Goal: Transaction & Acquisition: Purchase product/service

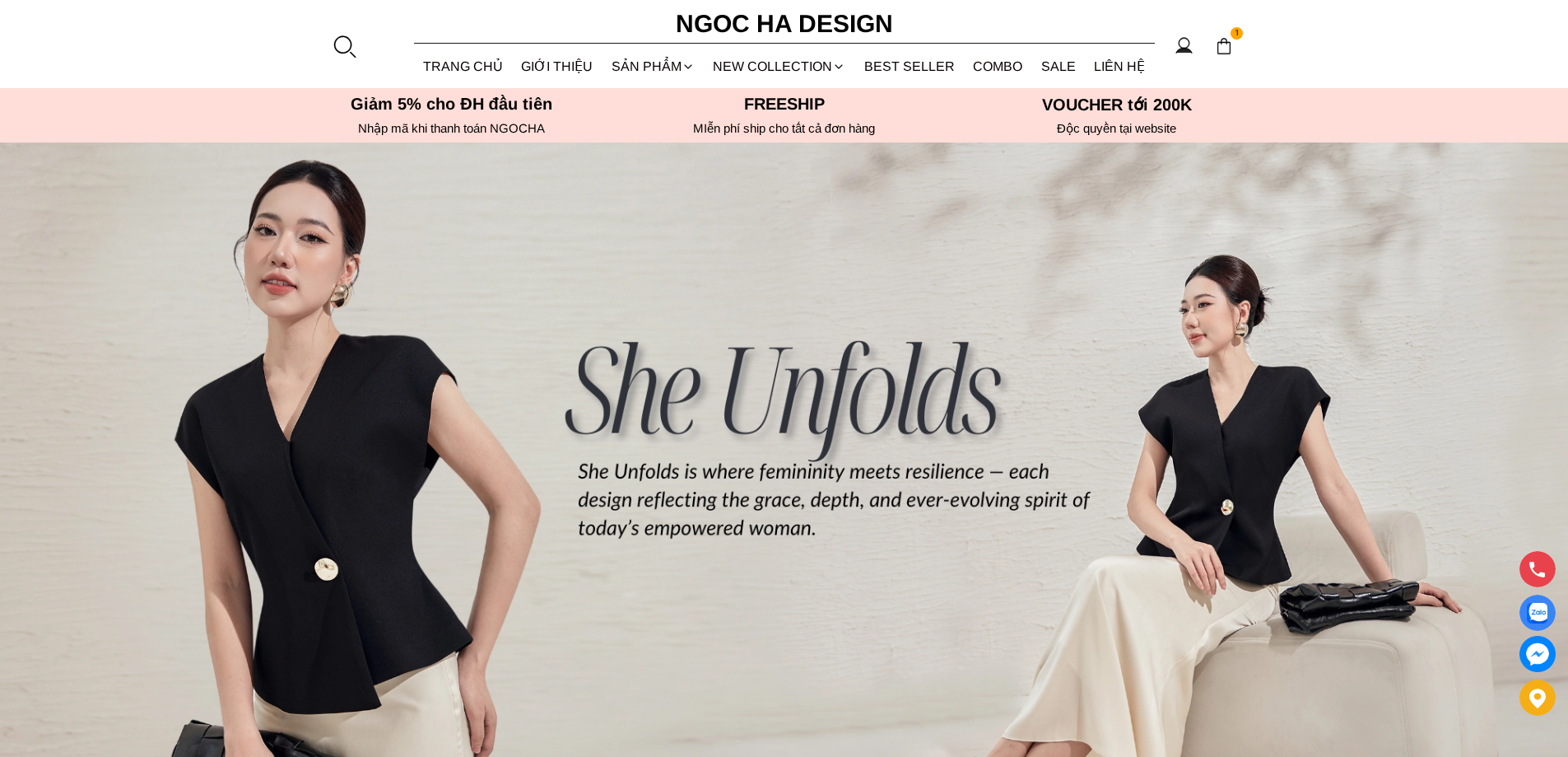
click at [348, 41] on div at bounding box center [343, 46] width 25 height 25
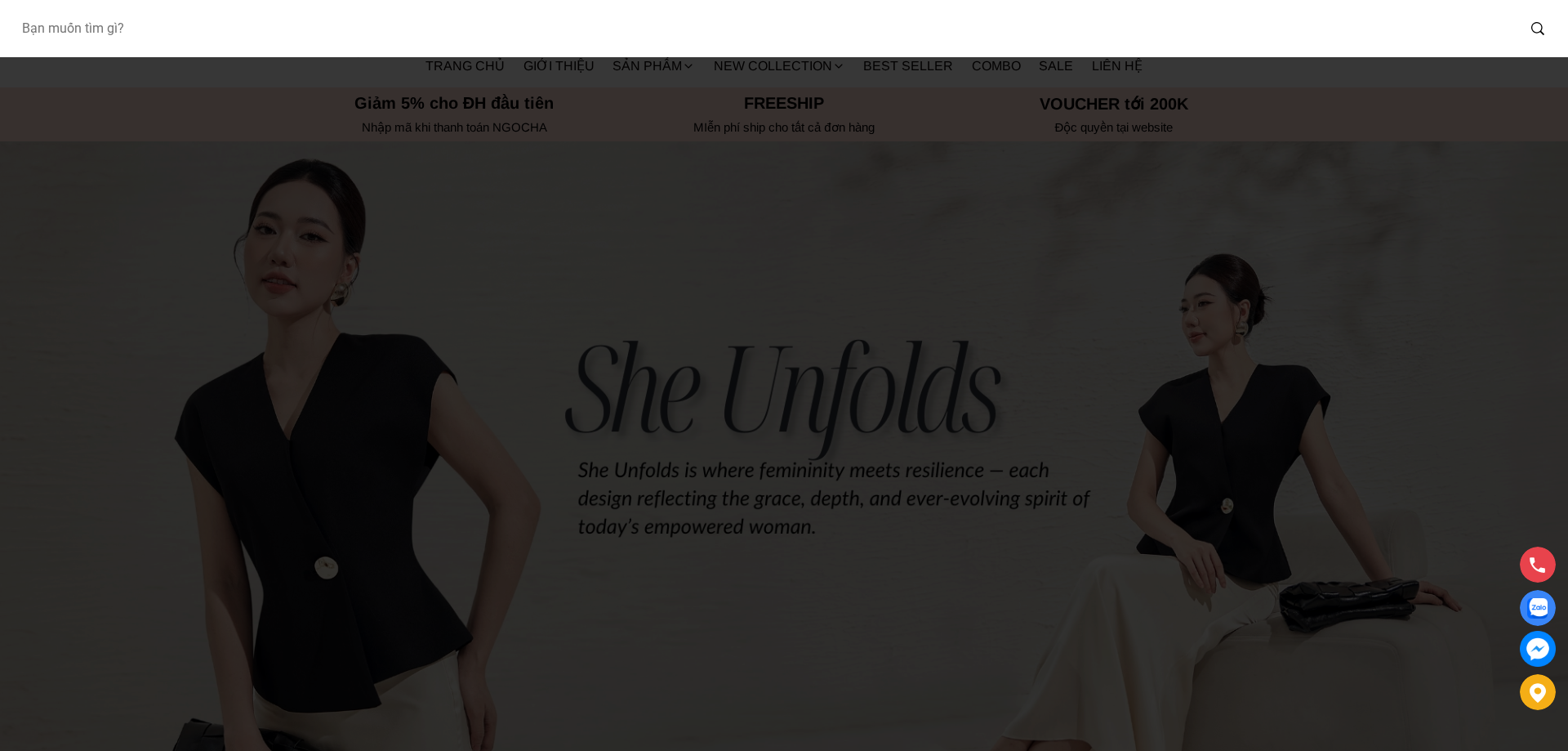
click at [268, 15] on input "Input search Bạn muốn tìm gì?" at bounding box center [762, 29] width 1508 height 38
paste input "Lamia Dress_ Đầm Chấm Bi Cổ Vest Màu Kem D1003"
type input "Lamia Dress_ Đầm Chấm Bi Cổ Vest Màu Kem D1003"
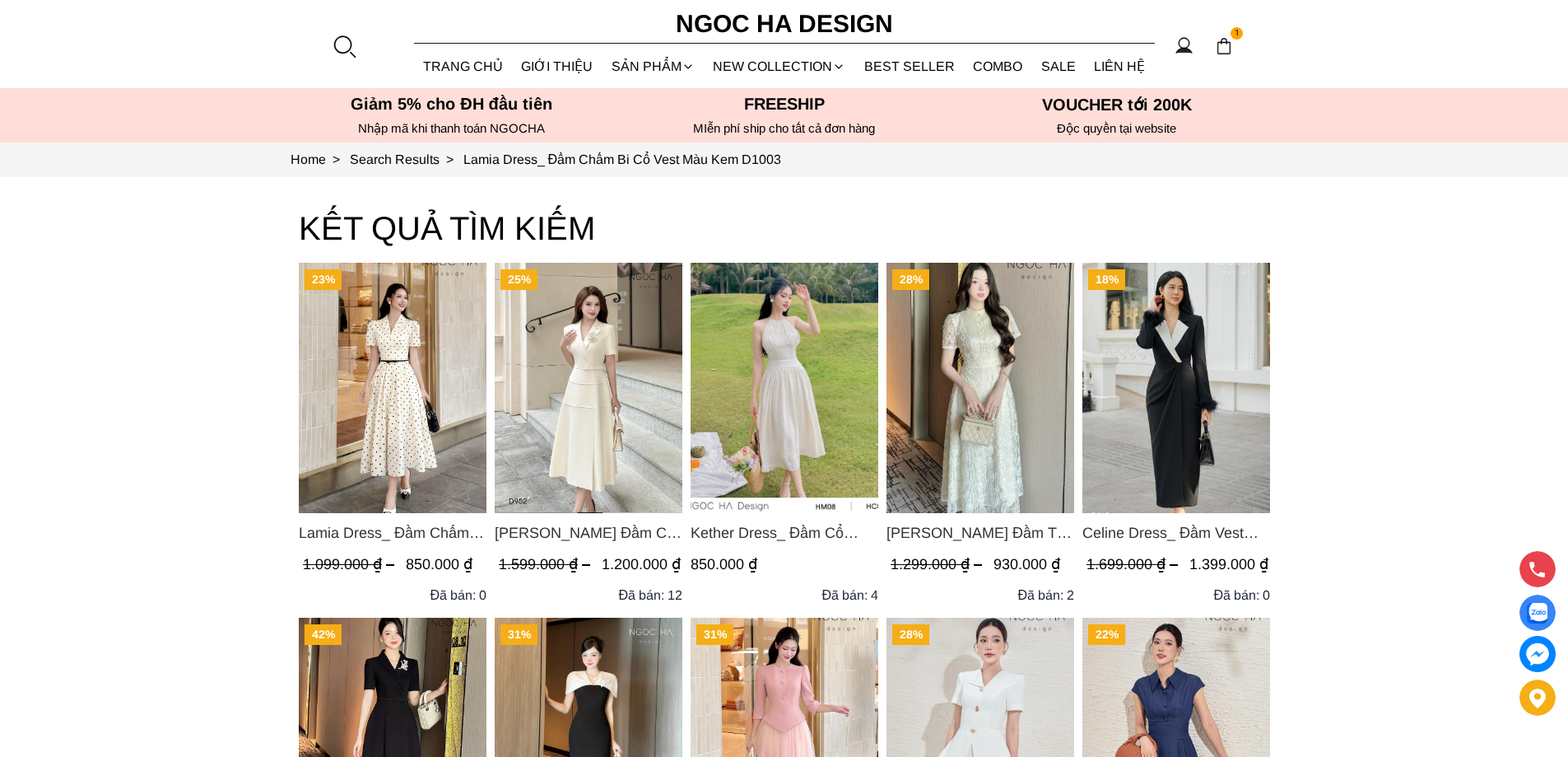
click at [375, 392] on img "Product image - Lamia Dress_ Đầm Chấm Bi Cổ Vest Màu Kem D1003" at bounding box center [392, 388] width 188 height 250
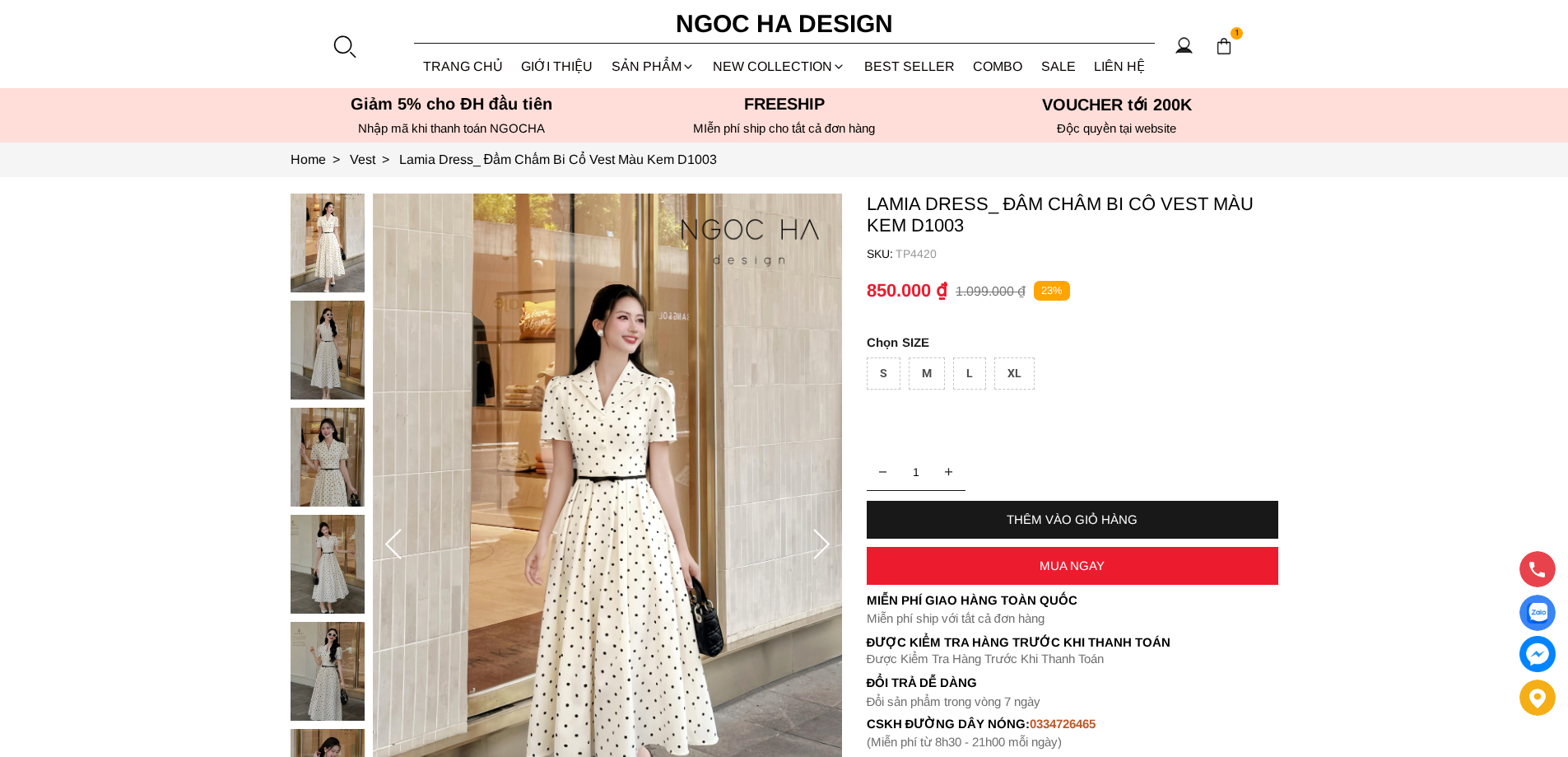
click at [922, 366] on div "M" at bounding box center [926, 374] width 36 height 32
click at [1084, 513] on div "THÊM VÀO GIỎ HÀNG" at bounding box center [1072, 519] width 412 height 14
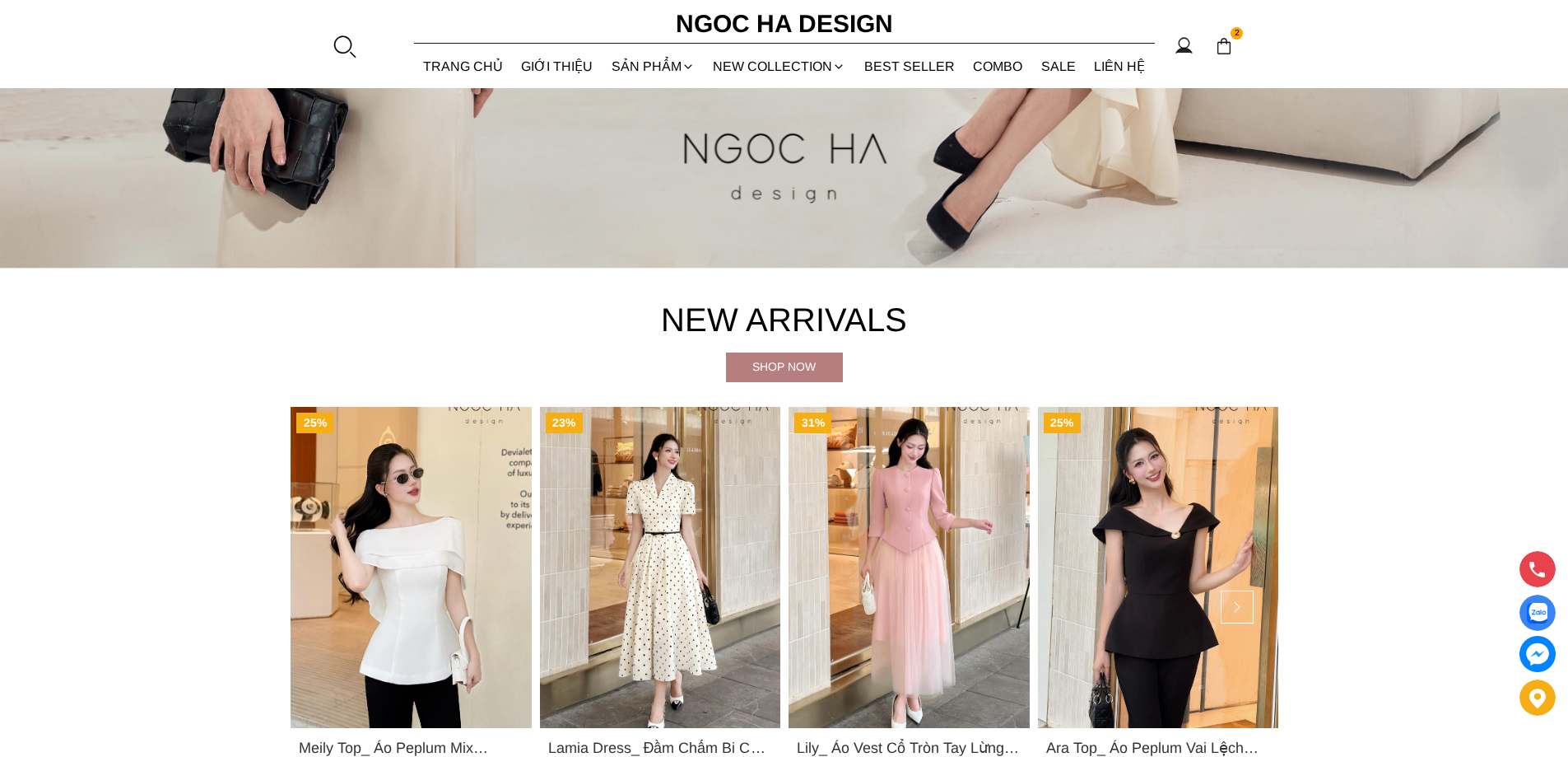
scroll to position [1071, 0]
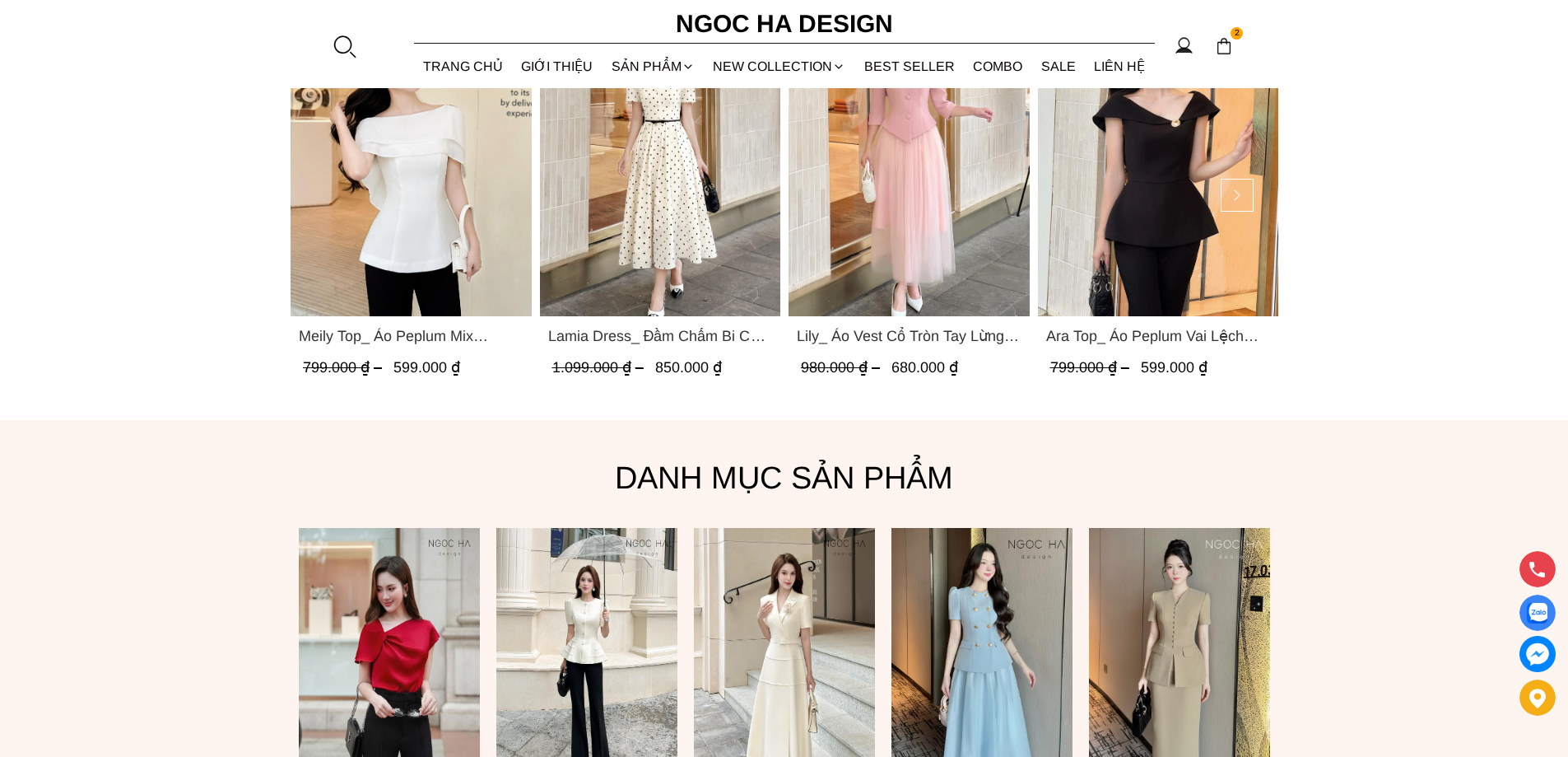
click at [339, 44] on div at bounding box center [343, 46] width 25 height 25
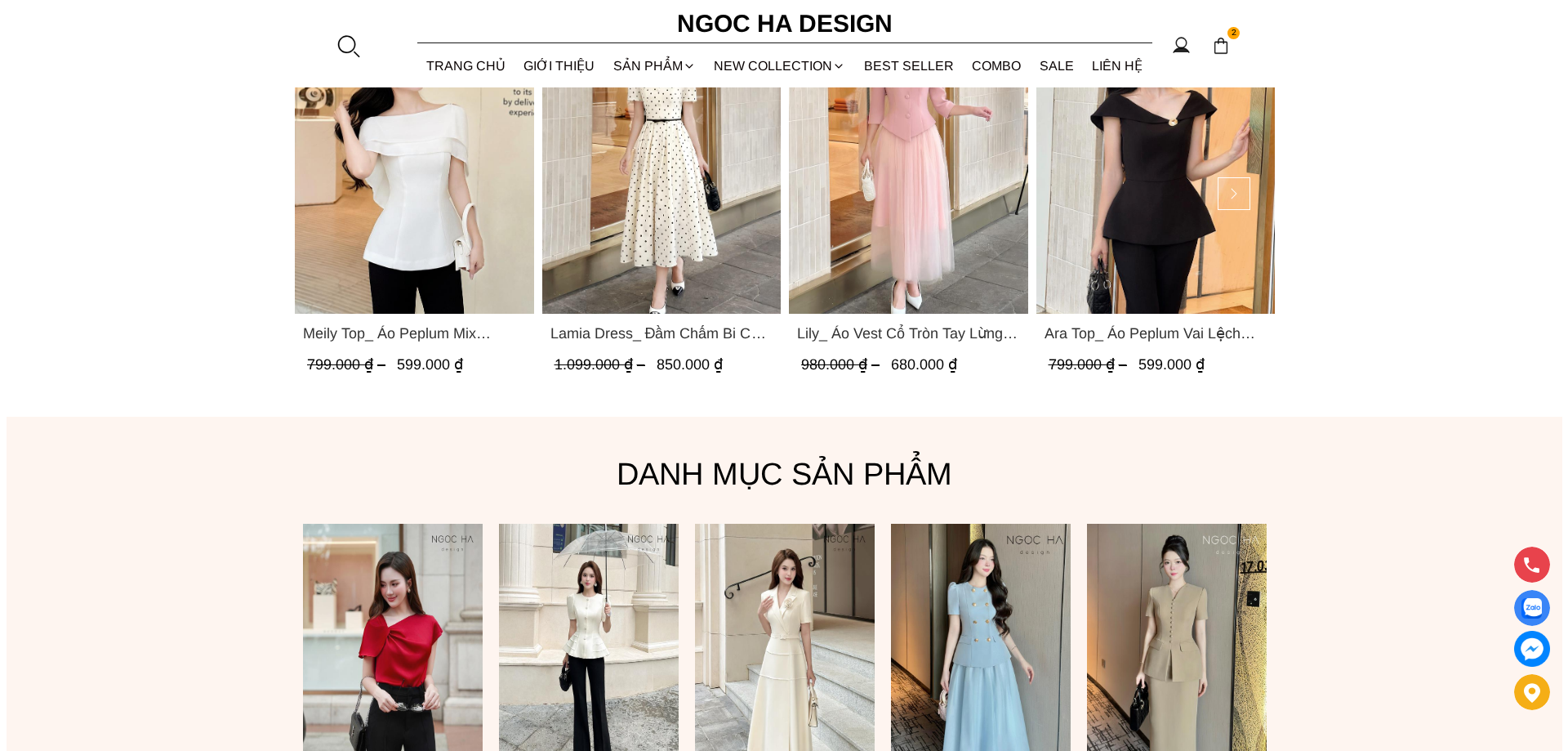
scroll to position [1067, 0]
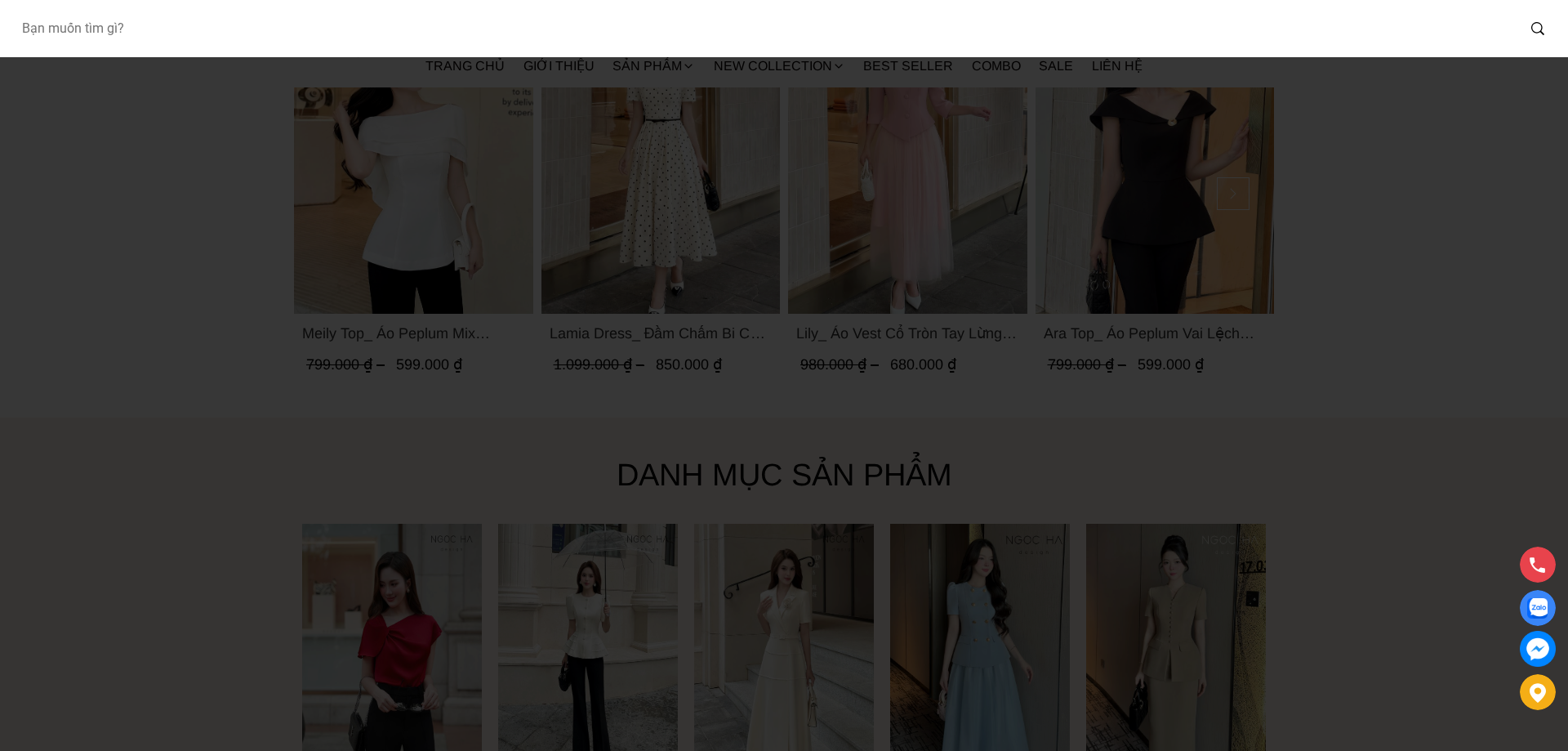
click at [138, 28] on input "Input search Bạn muốn tìm gì?" at bounding box center [762, 29] width 1508 height 38
paste input "Lamia Dress_ Đầm Chấm Bi Cổ Vest Màu Kem D1003"
type input "Lamia Dress_ Đầm Chấm Bi Cổ Vest Màu Kem D1003"
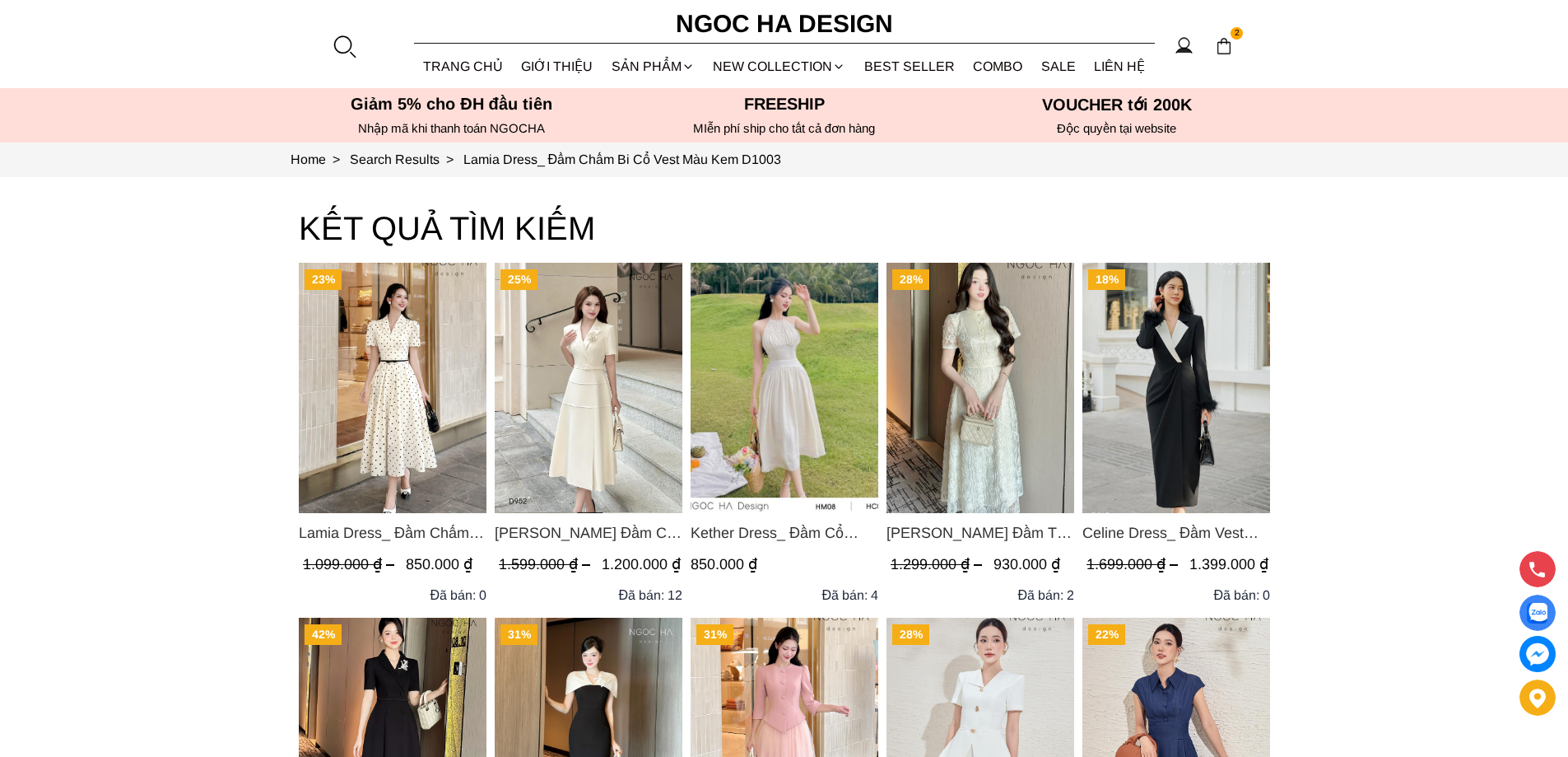
click at [423, 376] on img "Product image - Lamia Dress_ Đầm Chấm Bi Cổ Vest Màu Kem D1003" at bounding box center [392, 388] width 188 height 250
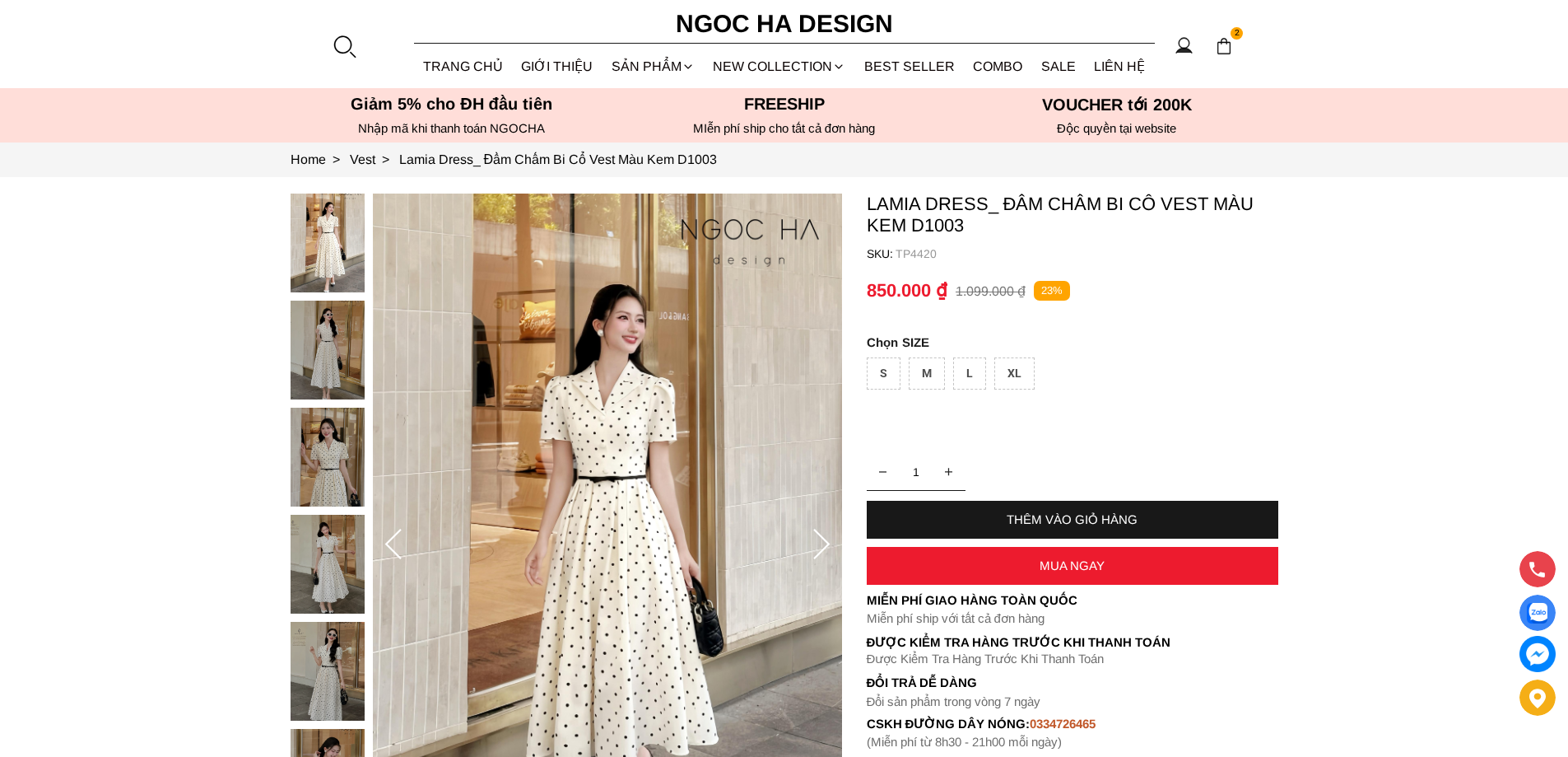
click at [921, 364] on div "M" at bounding box center [926, 374] width 36 height 32
click at [1078, 511] on div "THÊM VÀO GIỎ HÀNG" at bounding box center [1072, 519] width 412 height 38
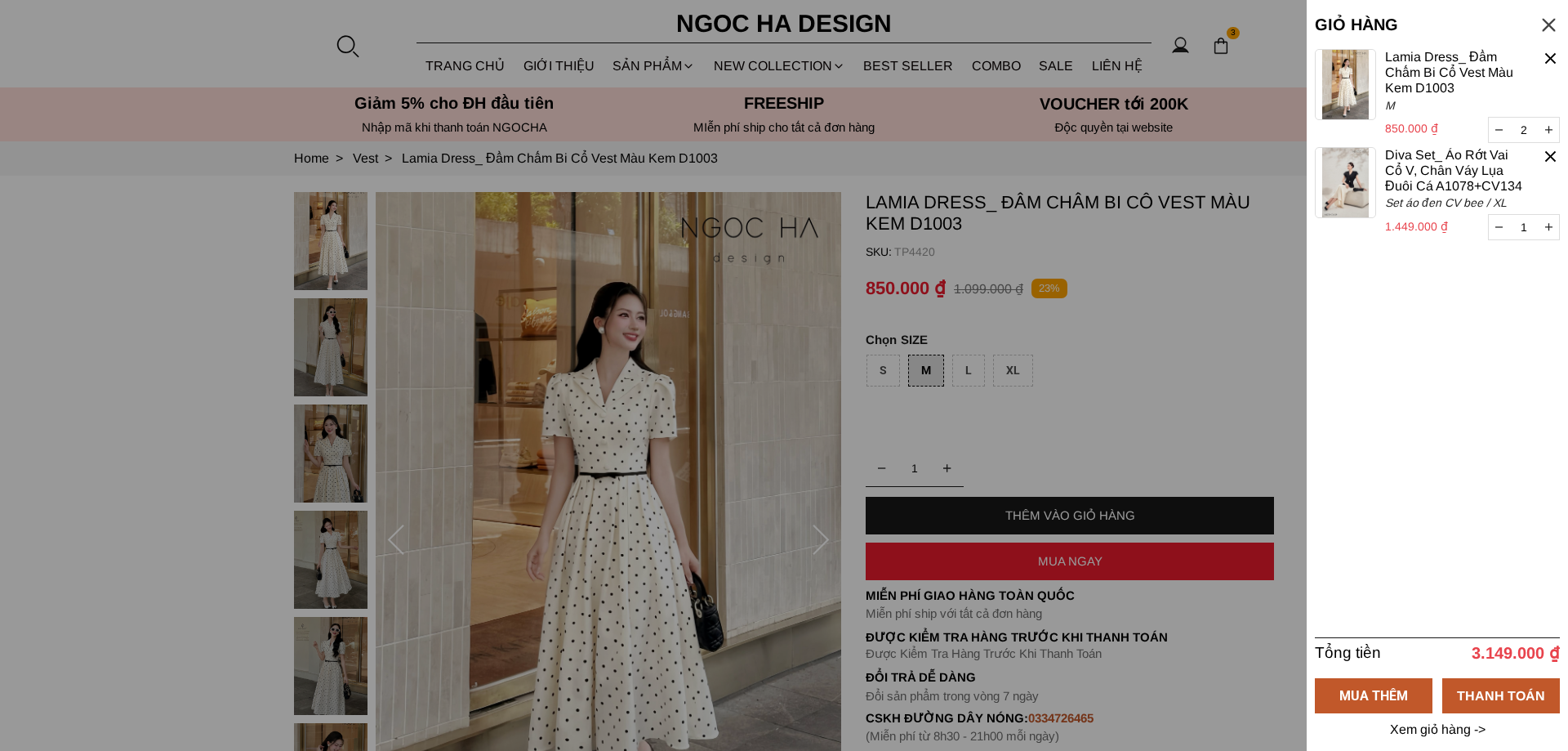
click at [1494, 228] on button "button" at bounding box center [1499, 227] width 20 height 24
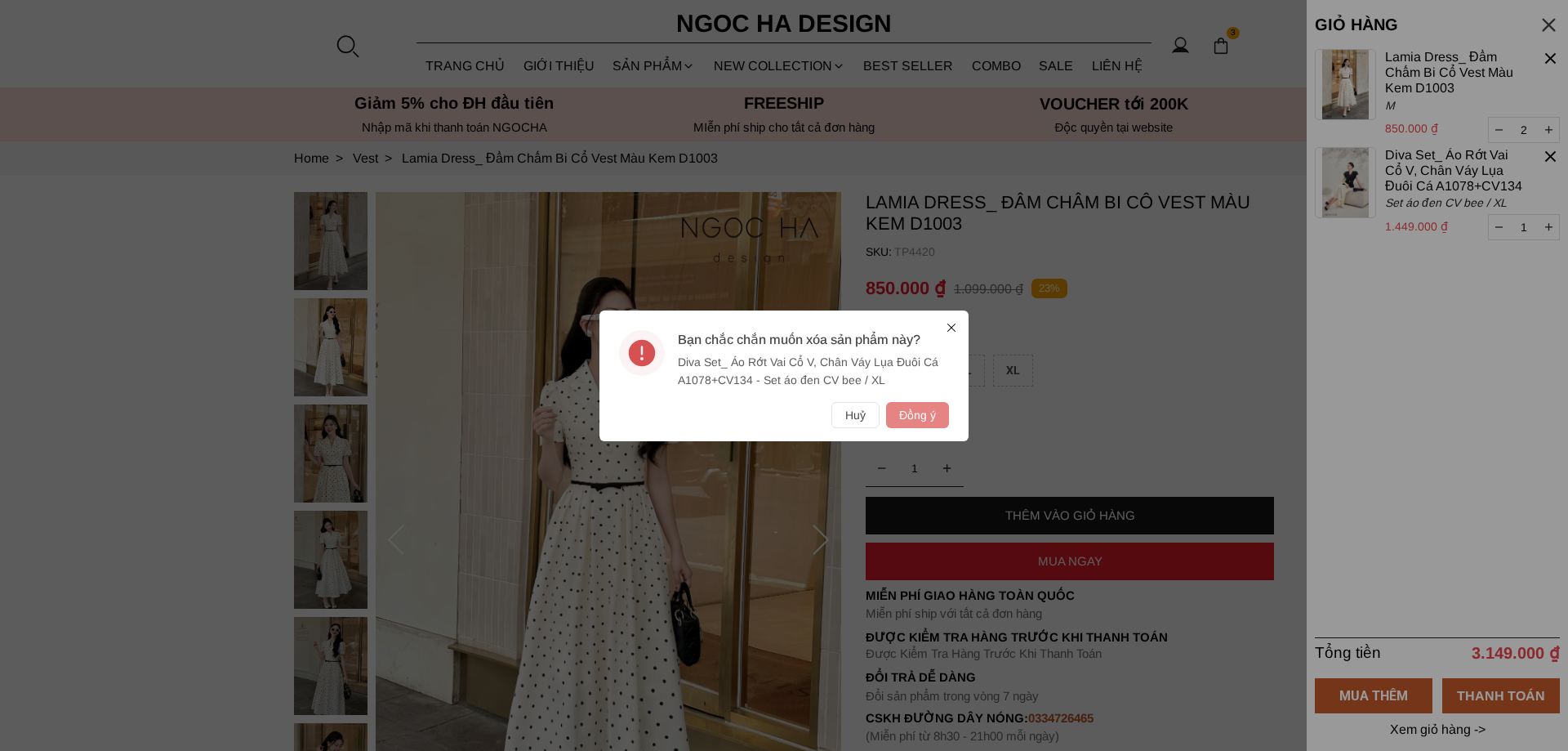
click at [910, 418] on button "Đồng ý" at bounding box center [917, 415] width 63 height 26
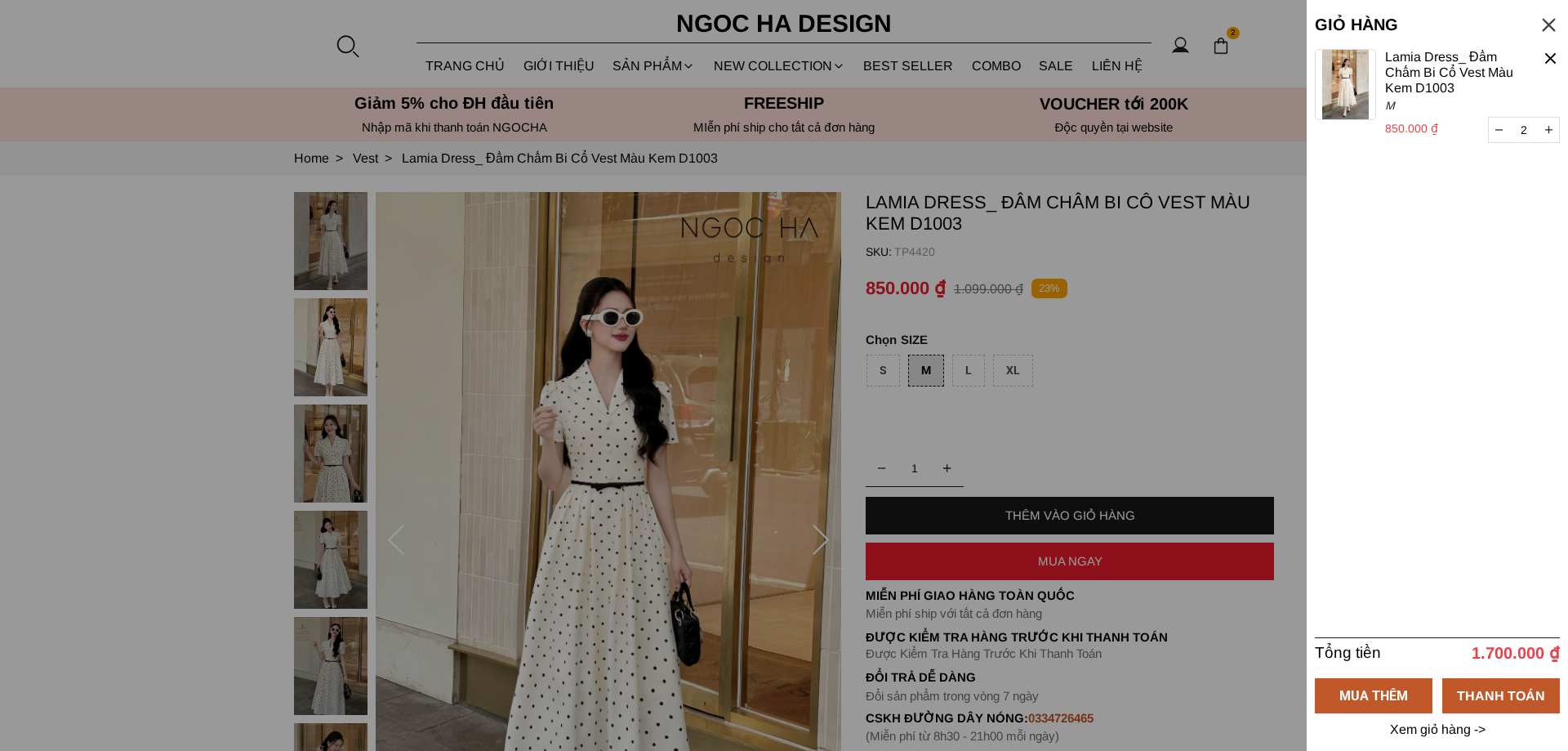
click at [1500, 130] on icon "button" at bounding box center [1499, 129] width 8 height 1
type input "1"
click at [1503, 691] on div "THANH TOÁN" at bounding box center [1501, 695] width 117 height 20
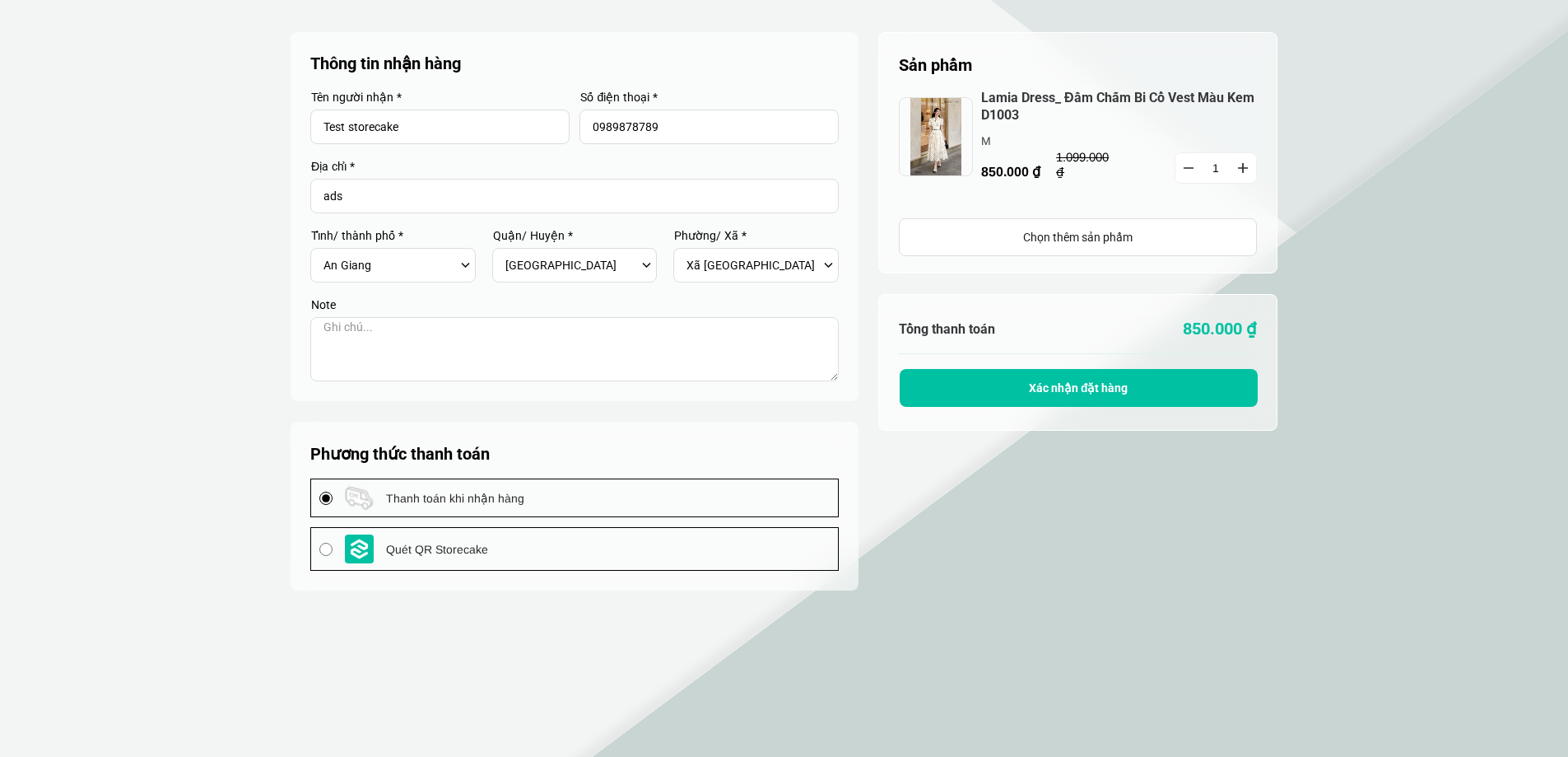
select select "805"
select select "80519"
select select "8051909"
click at [426, 118] on input "Test storecake" at bounding box center [440, 126] width 260 height 35
click at [1095, 378] on button "Xác nhận đặt hàng" at bounding box center [1079, 387] width 358 height 38
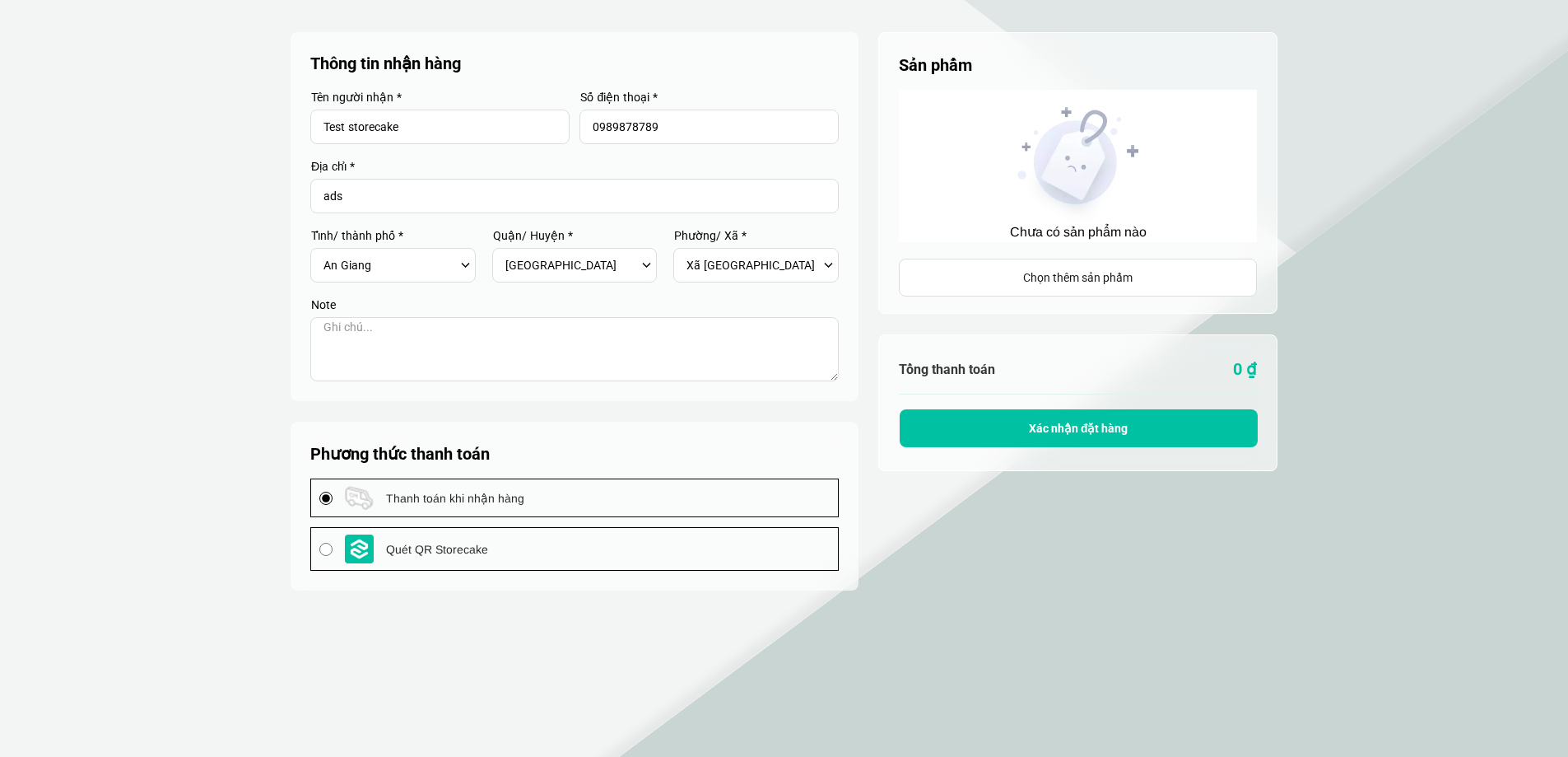
select select "805"
select select "80519"
select select "8051909"
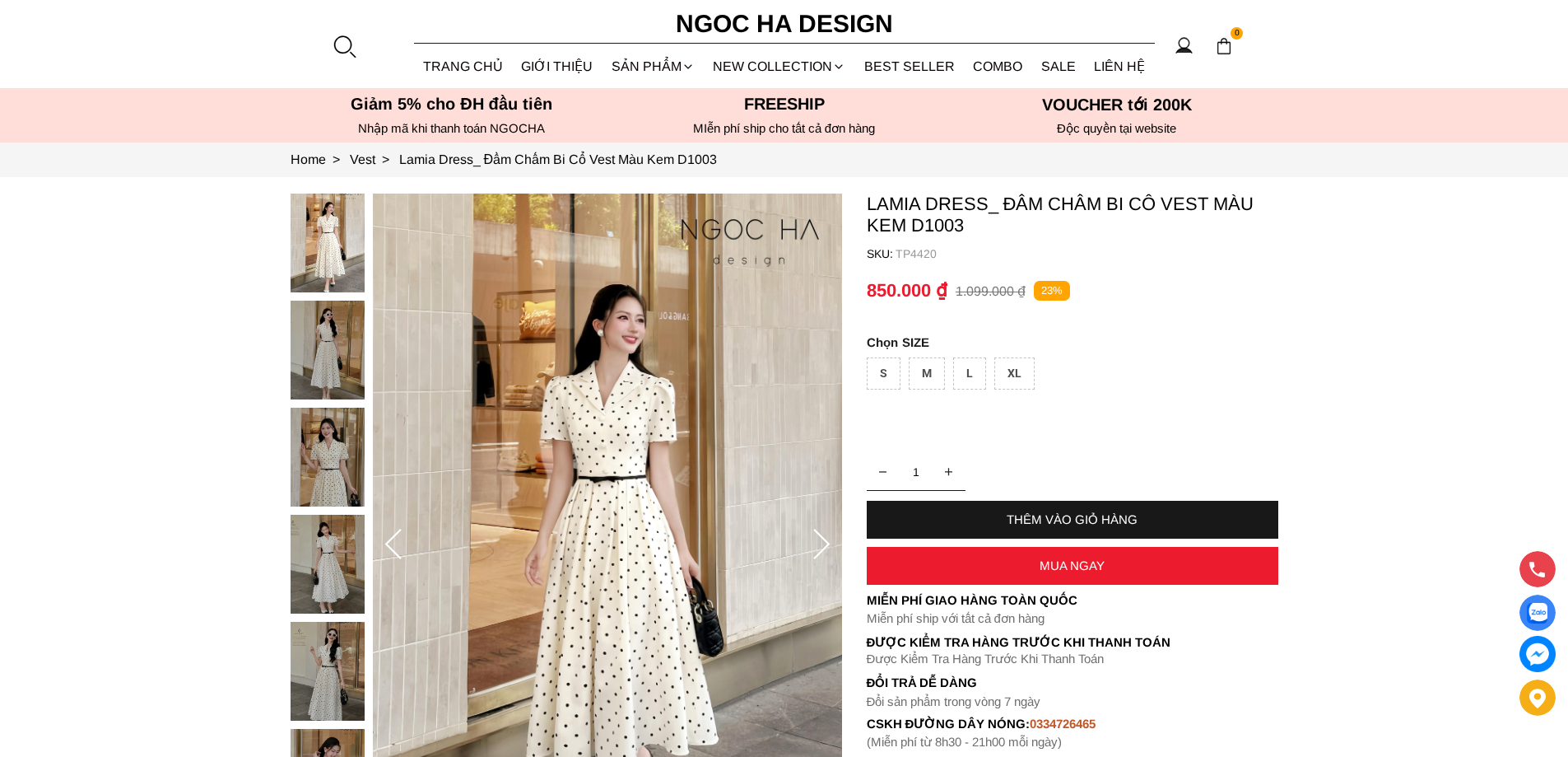
click at [734, 19] on h6 "Ngoc Ha Design" at bounding box center [784, 24] width 247 height 40
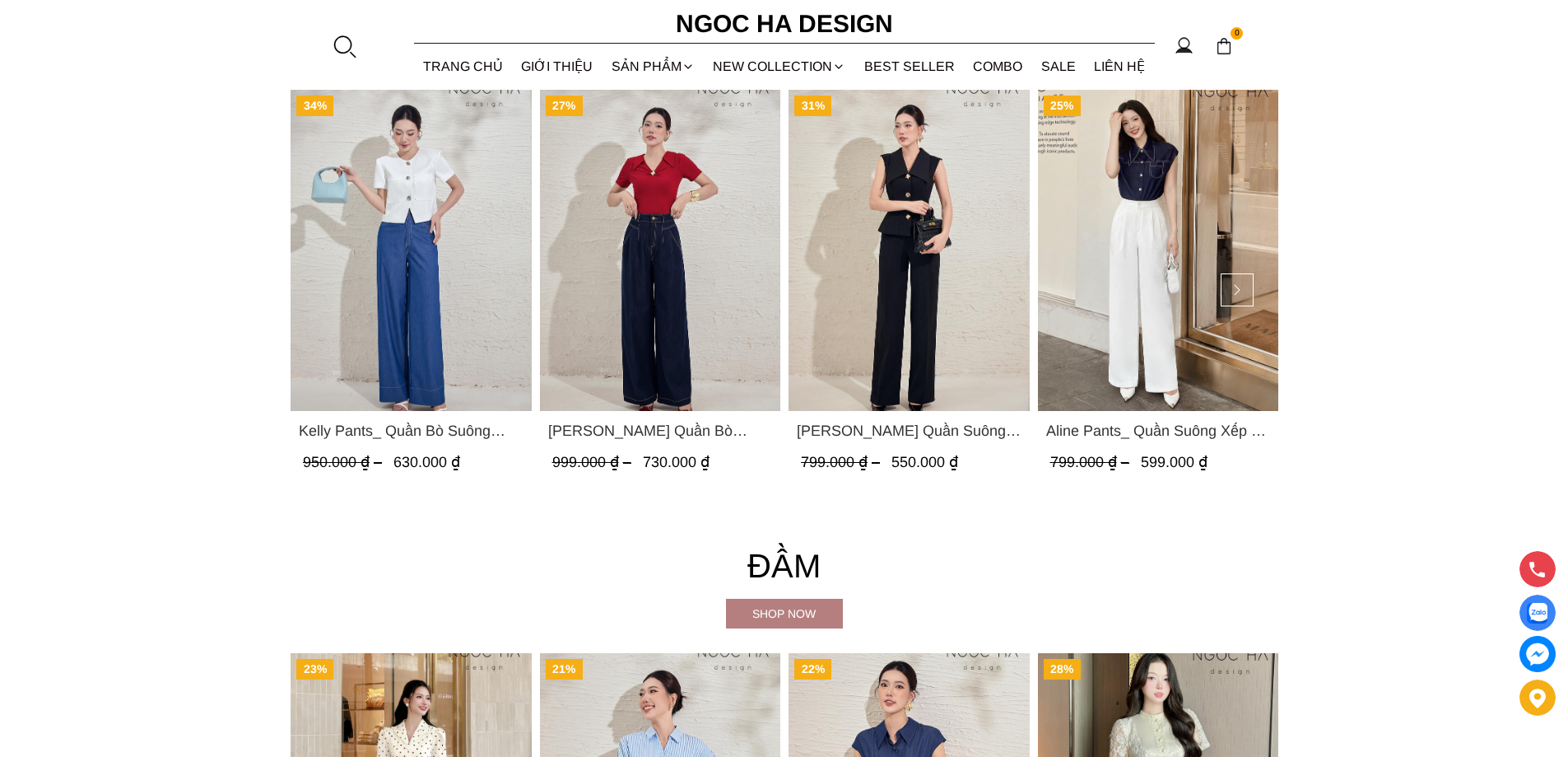
scroll to position [2800, 0]
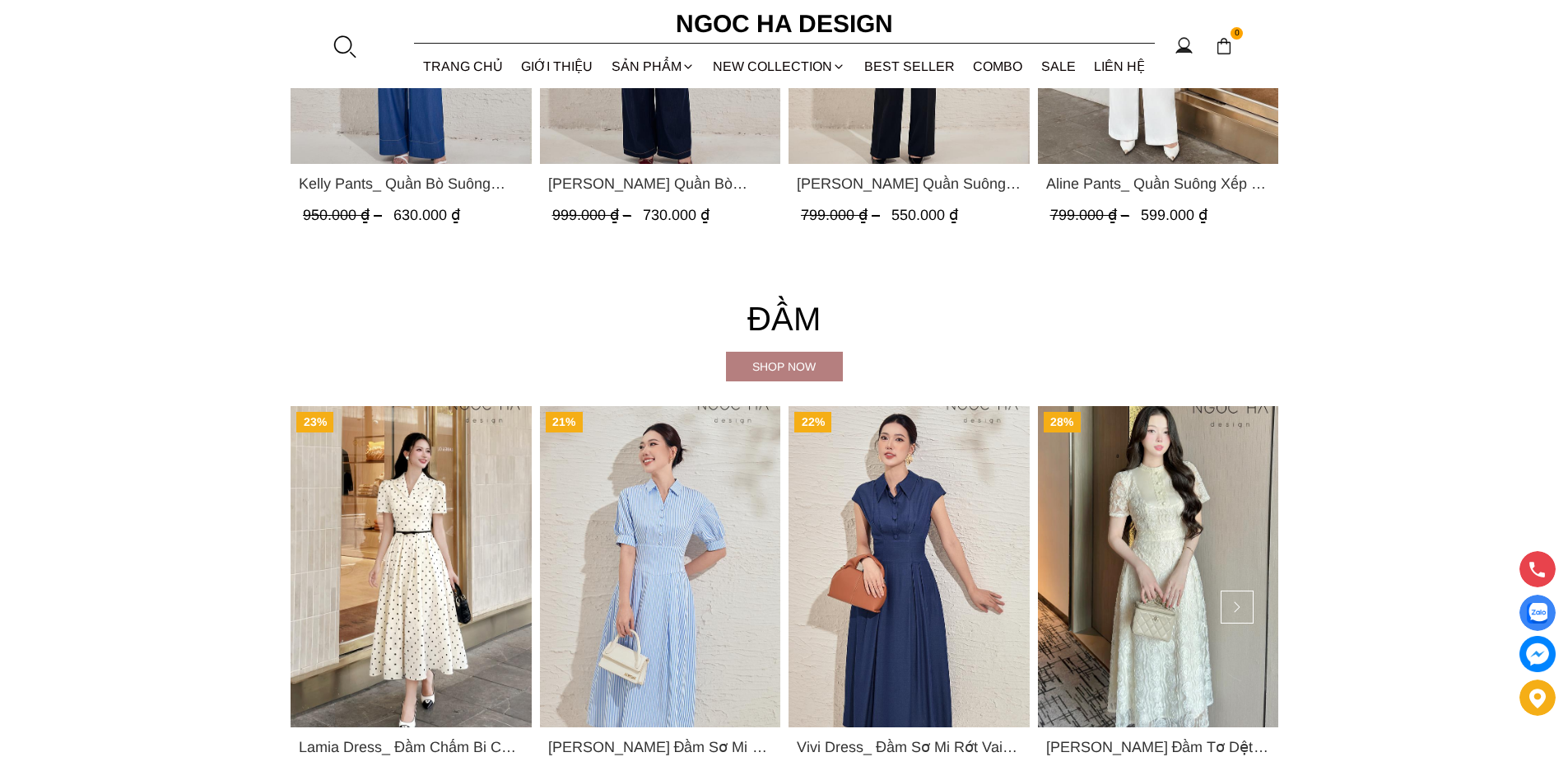
click at [773, 366] on div "Shop now" at bounding box center [784, 366] width 117 height 18
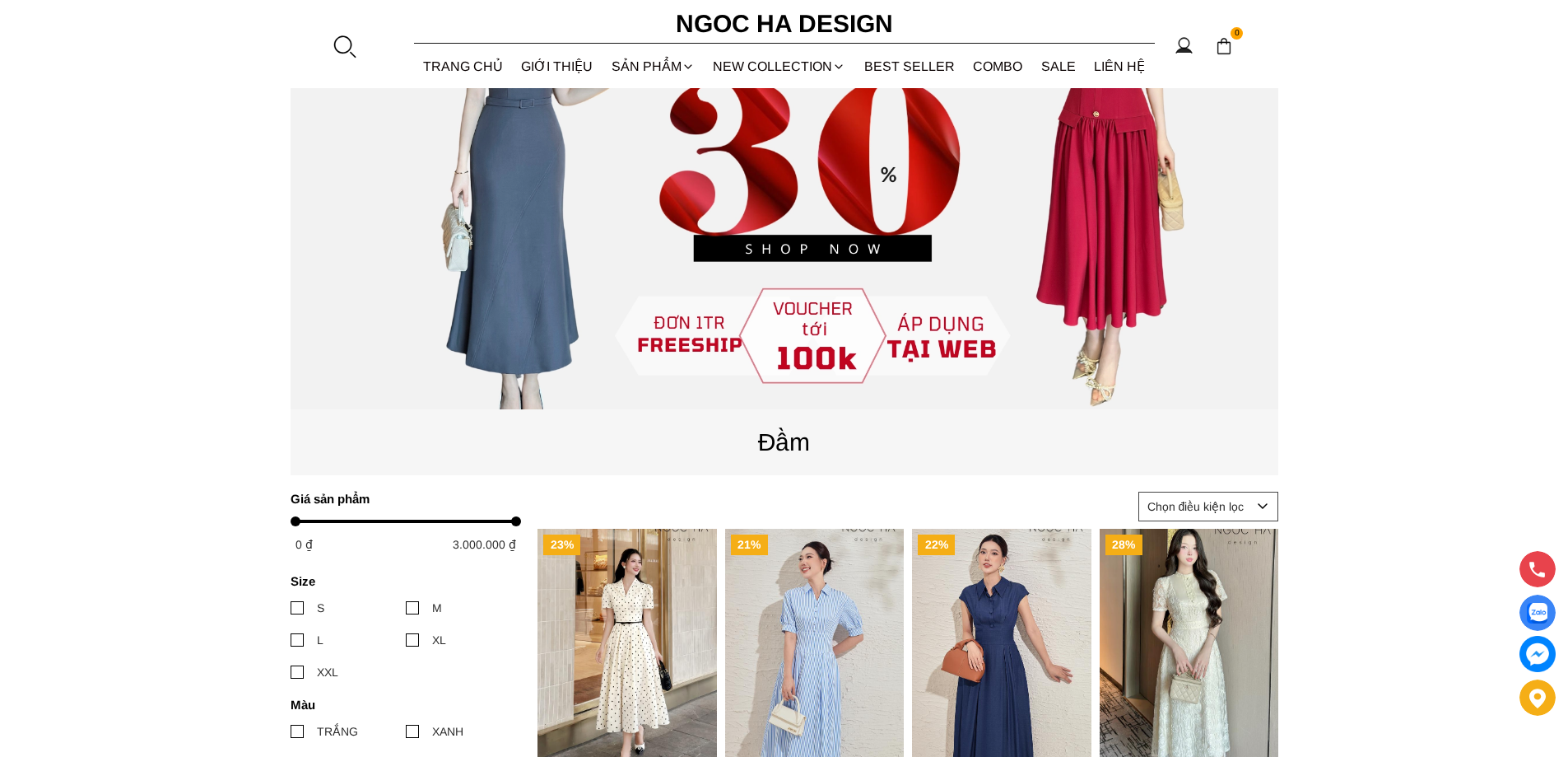
scroll to position [577, 0]
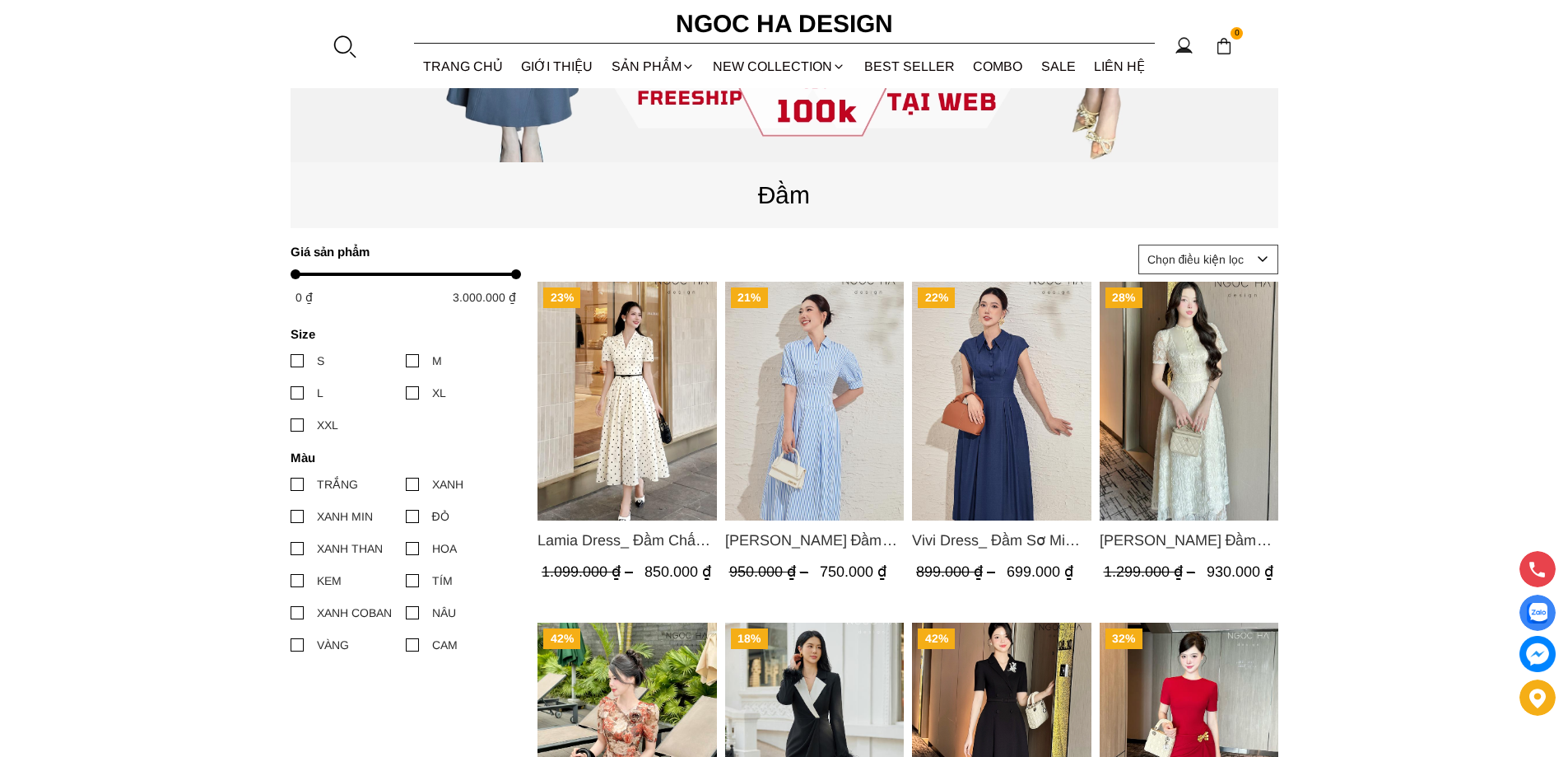
click at [606, 424] on img "Product image - Lamia Dress_ Đầm Chấm Bi Cổ Vest Màu Kem D1003" at bounding box center [627, 401] width 179 height 239
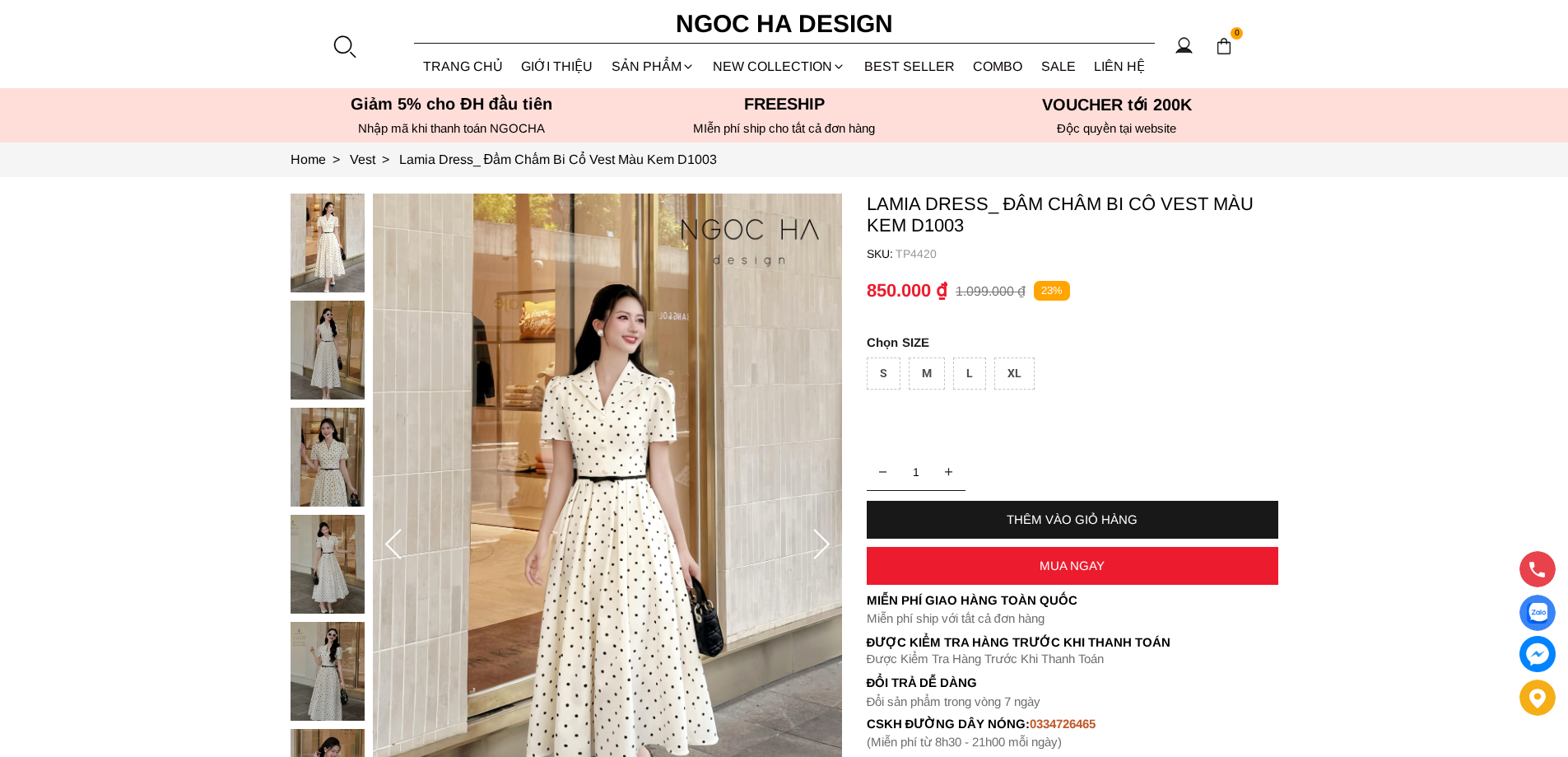
click at [931, 365] on div "M" at bounding box center [926, 374] width 36 height 32
click at [1089, 518] on div "THÊM VÀO GIỎ HÀNG" at bounding box center [1072, 519] width 412 height 14
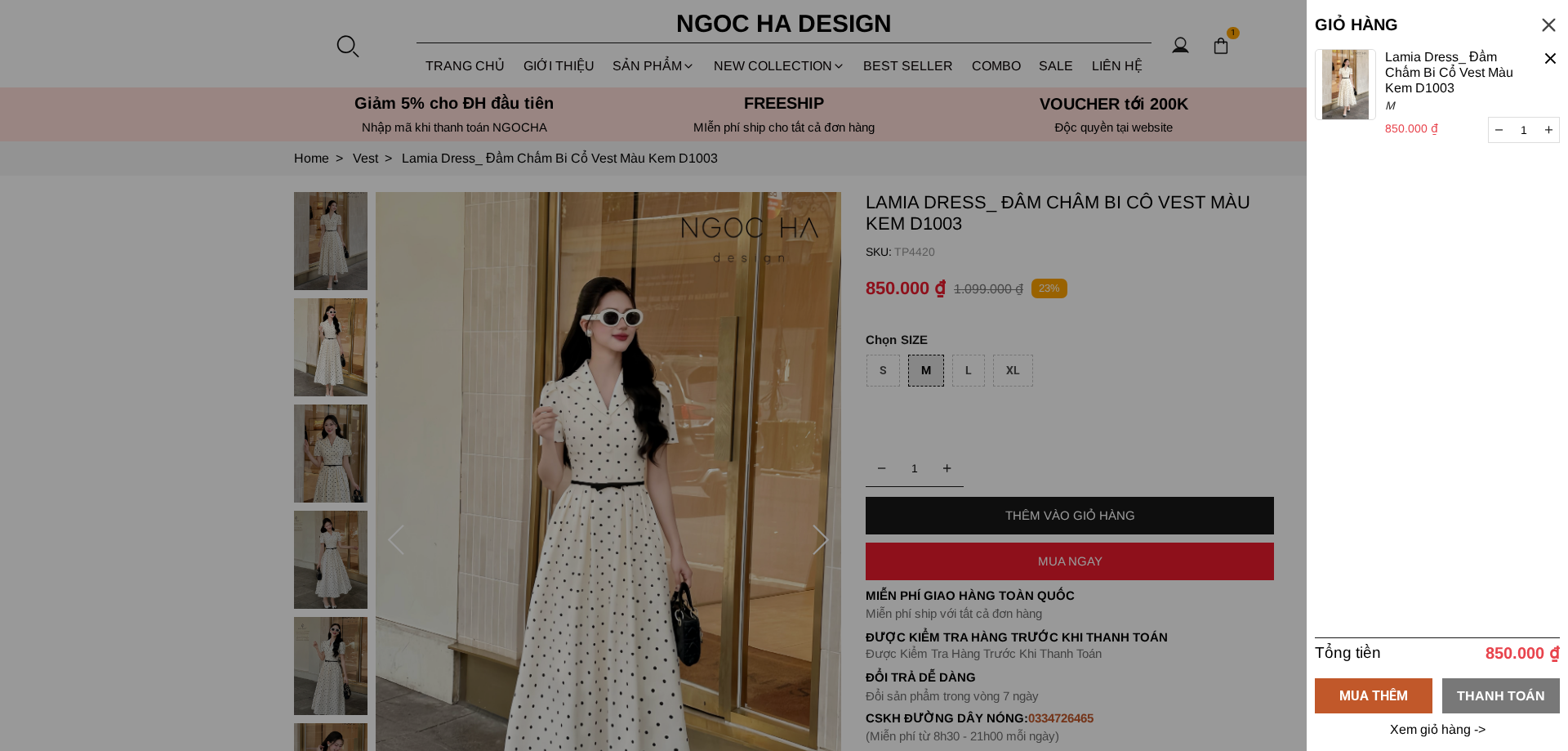
click at [1503, 694] on div "THANH TOÁN" at bounding box center [1501, 695] width 117 height 20
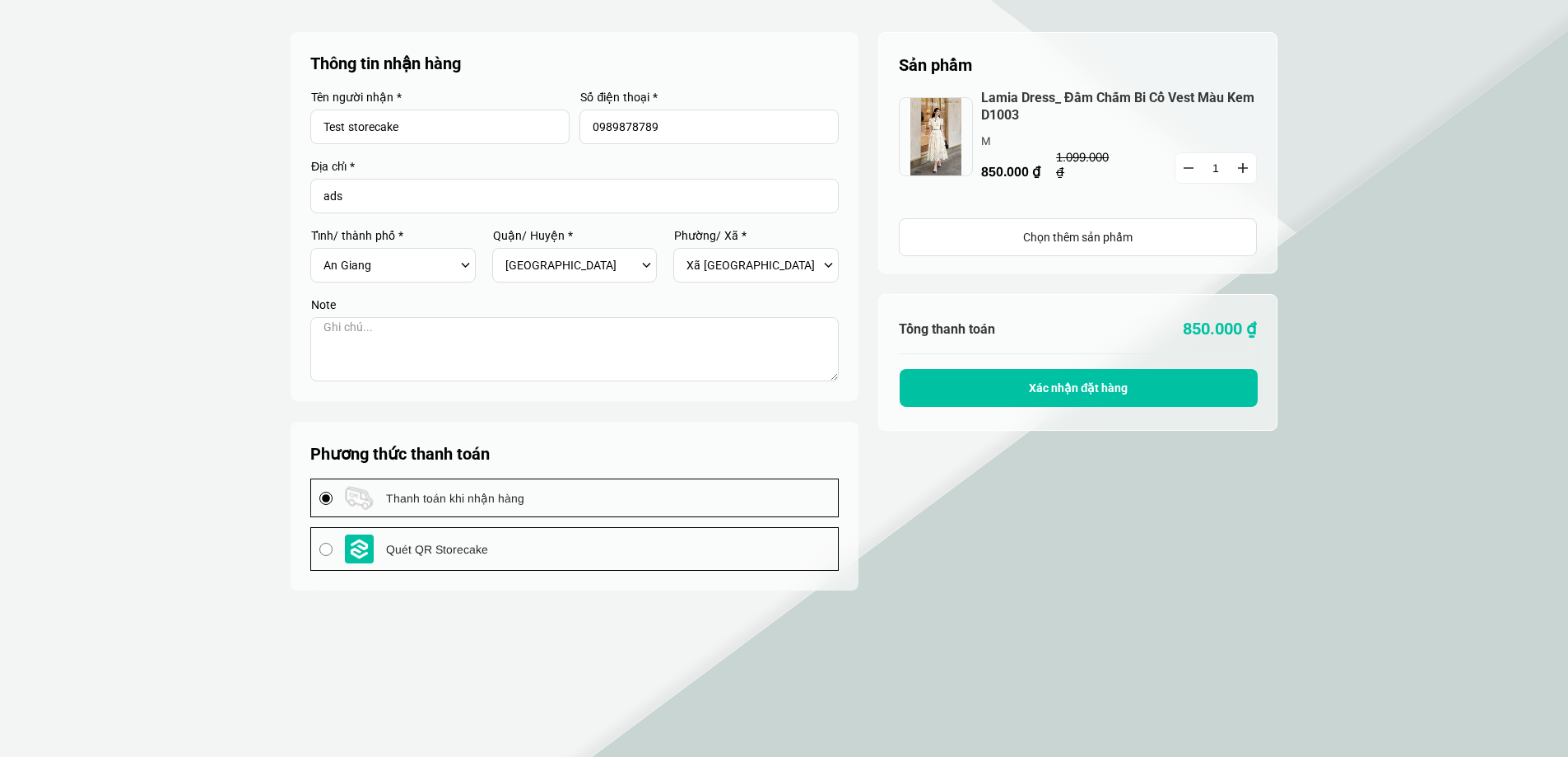
select select "805"
select select "80519"
select select "8051909"
click at [1139, 374] on button "Xác nhận đặt hàng" at bounding box center [1079, 387] width 358 height 38
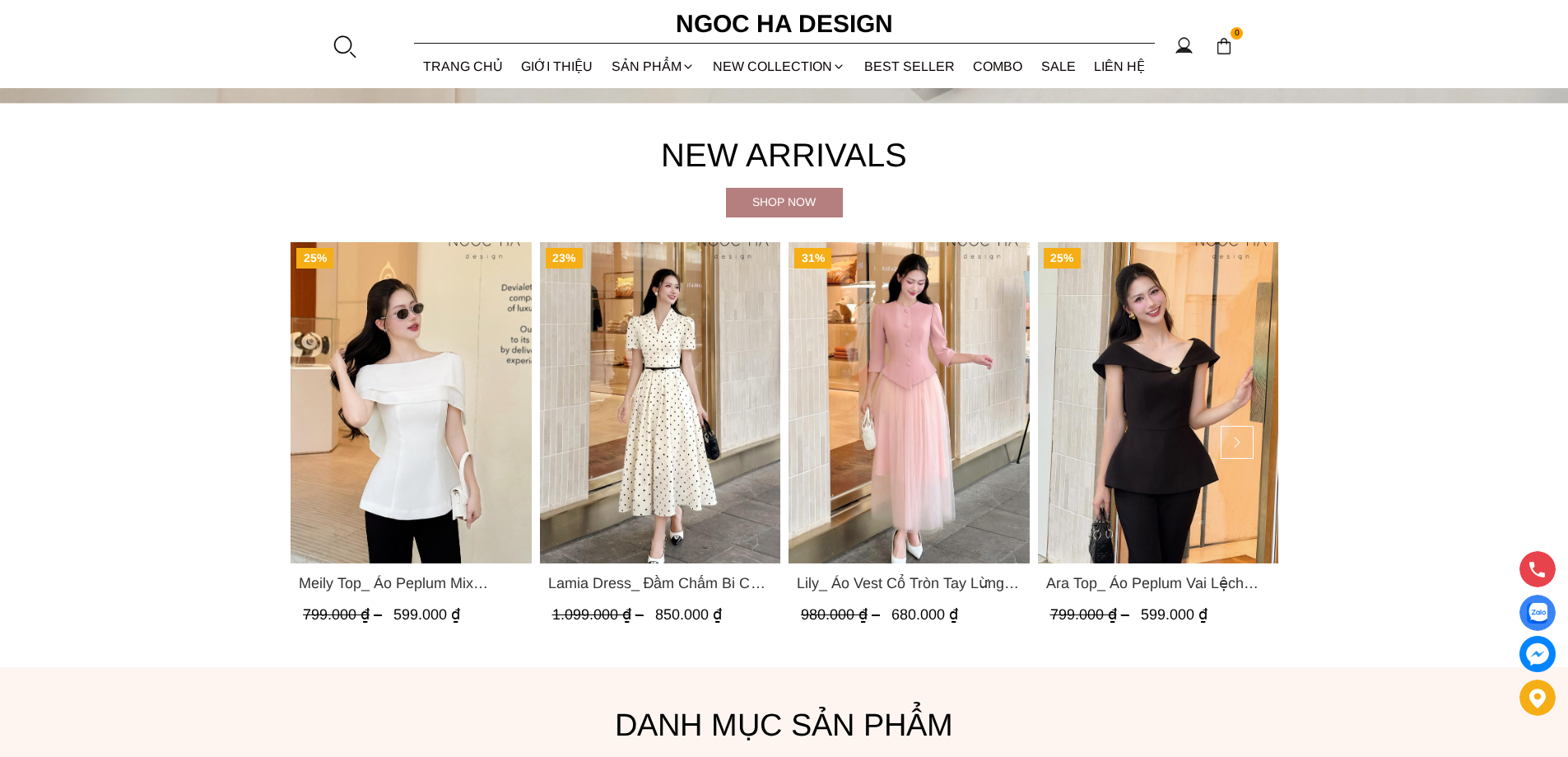
scroll to position [1071, 0]
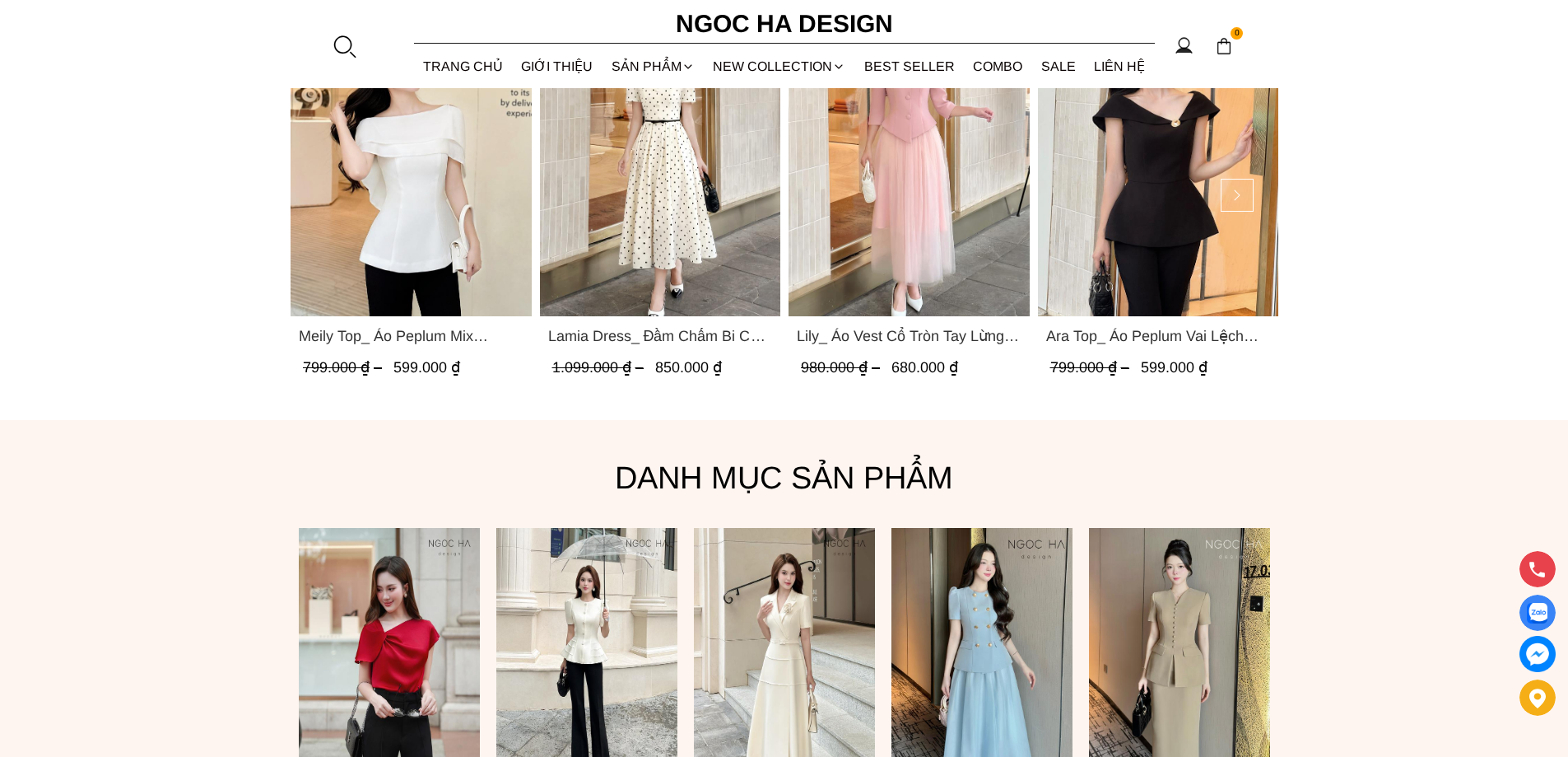
click at [607, 359] on div "1.099.000 ₫ 850.000 ₫" at bounding box center [659, 367] width 225 height 23
click at [620, 252] on img "Product image - Lamia Dress_ Đầm Chấm Bi Cổ Vest Màu Kem D1003" at bounding box center [659, 156] width 241 height 321
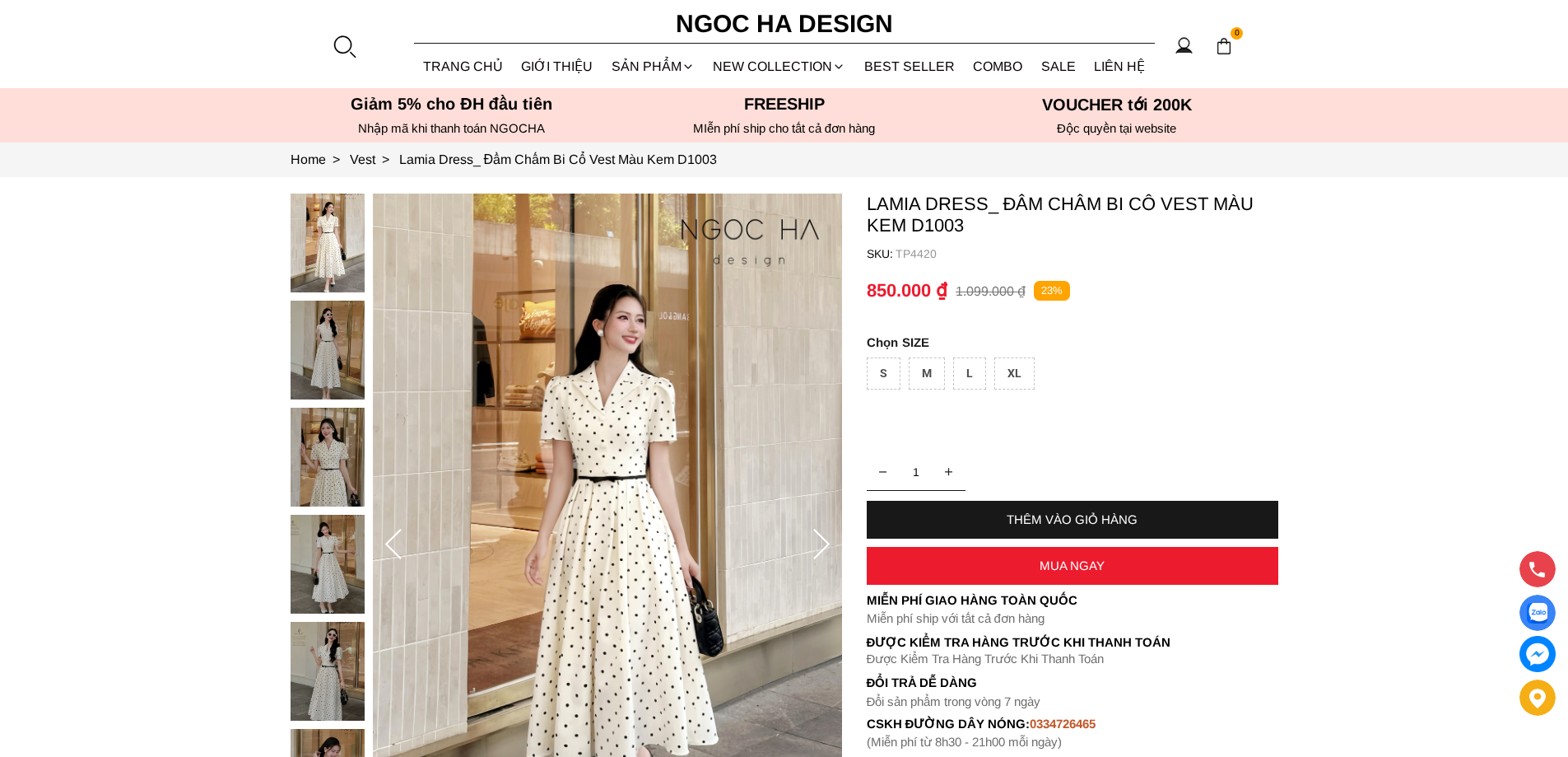
click at [926, 366] on div "M" at bounding box center [926, 374] width 36 height 32
click at [1047, 514] on div "THÊM VÀO GIỎ HÀNG" at bounding box center [1072, 519] width 412 height 14
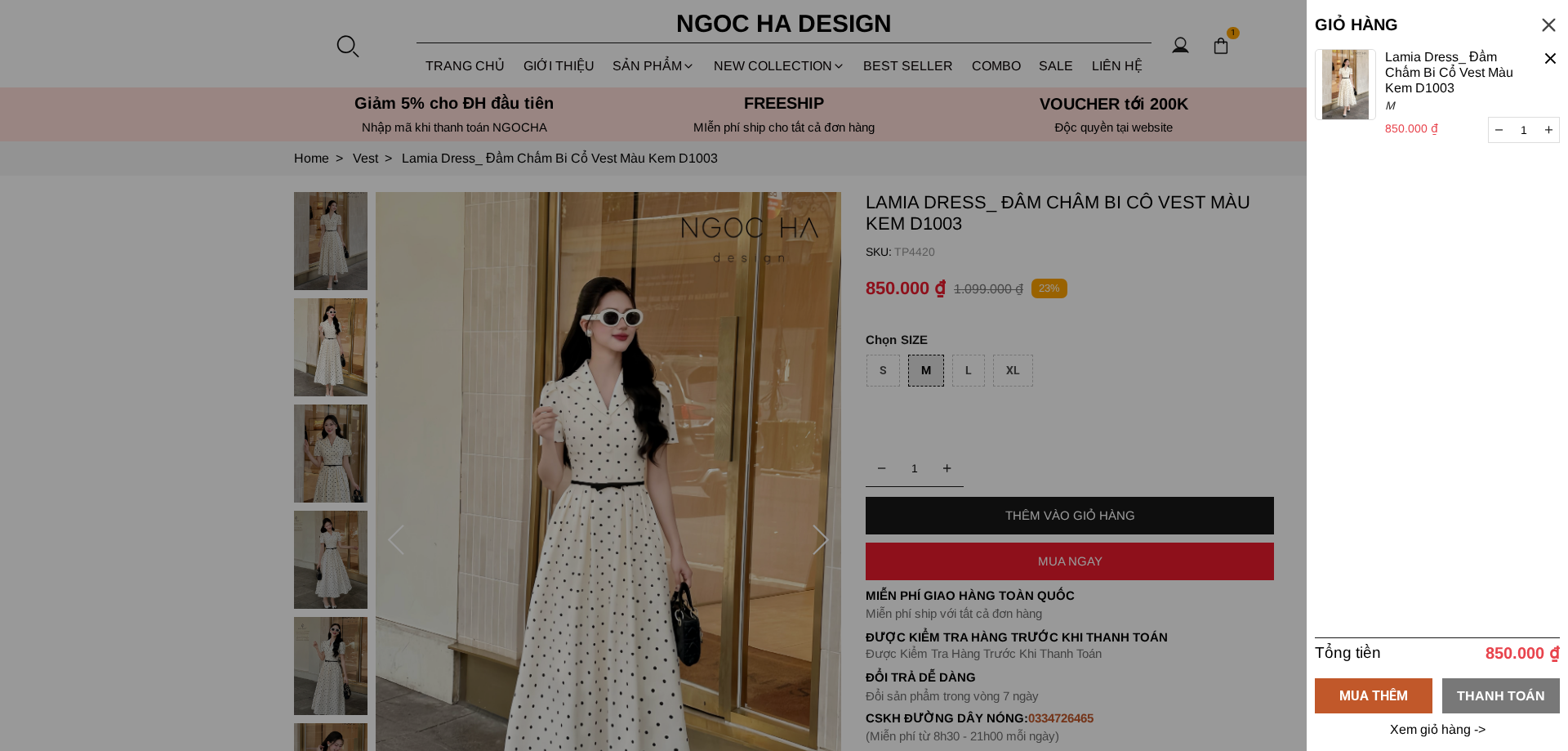
click at [1505, 696] on div "THANH TOÁN" at bounding box center [1501, 695] width 117 height 20
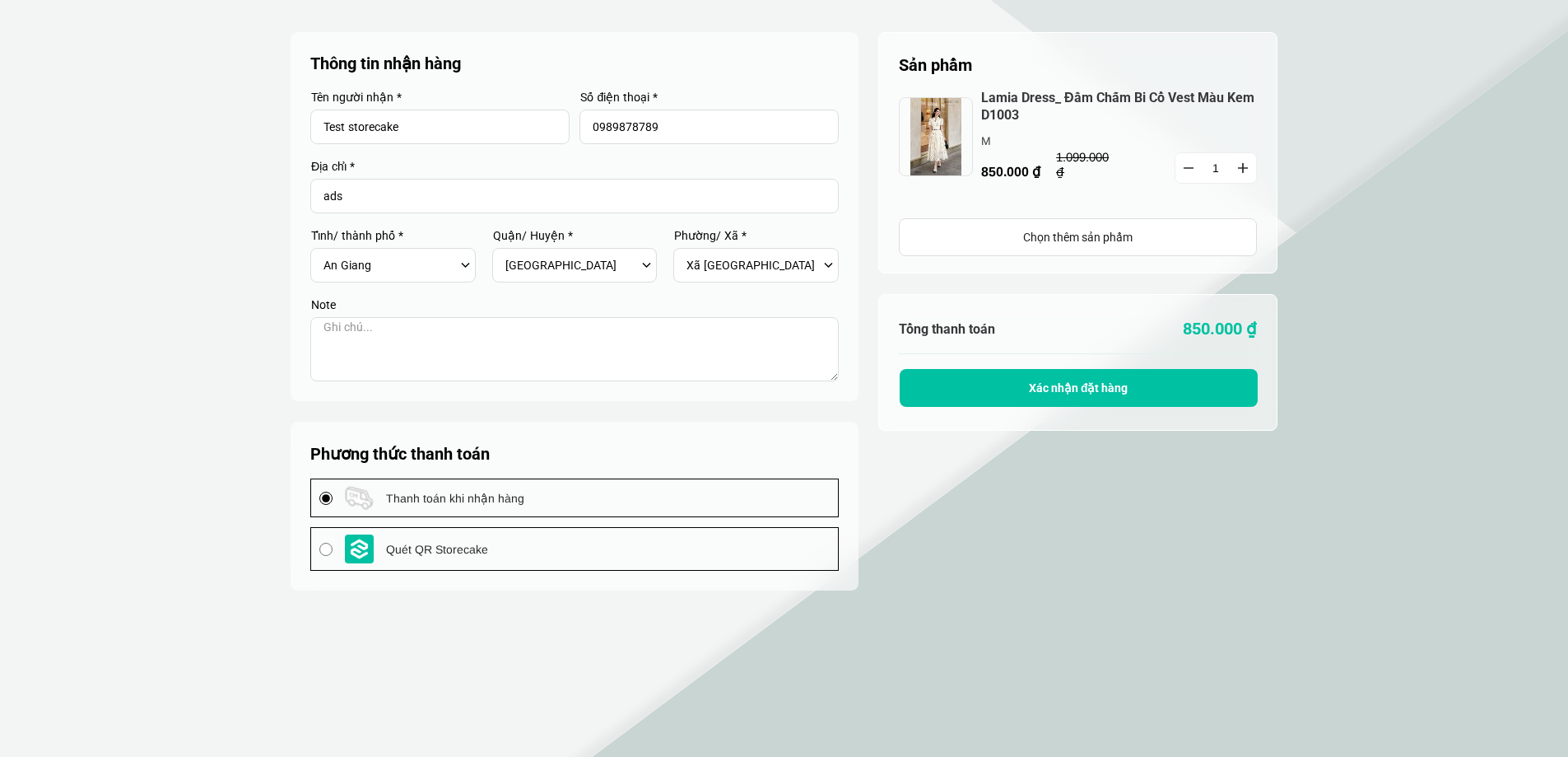
select select "805"
select select "80519"
select select "8051909"
click at [1036, 395] on button "Xác nhận đặt hàng" at bounding box center [1079, 387] width 358 height 38
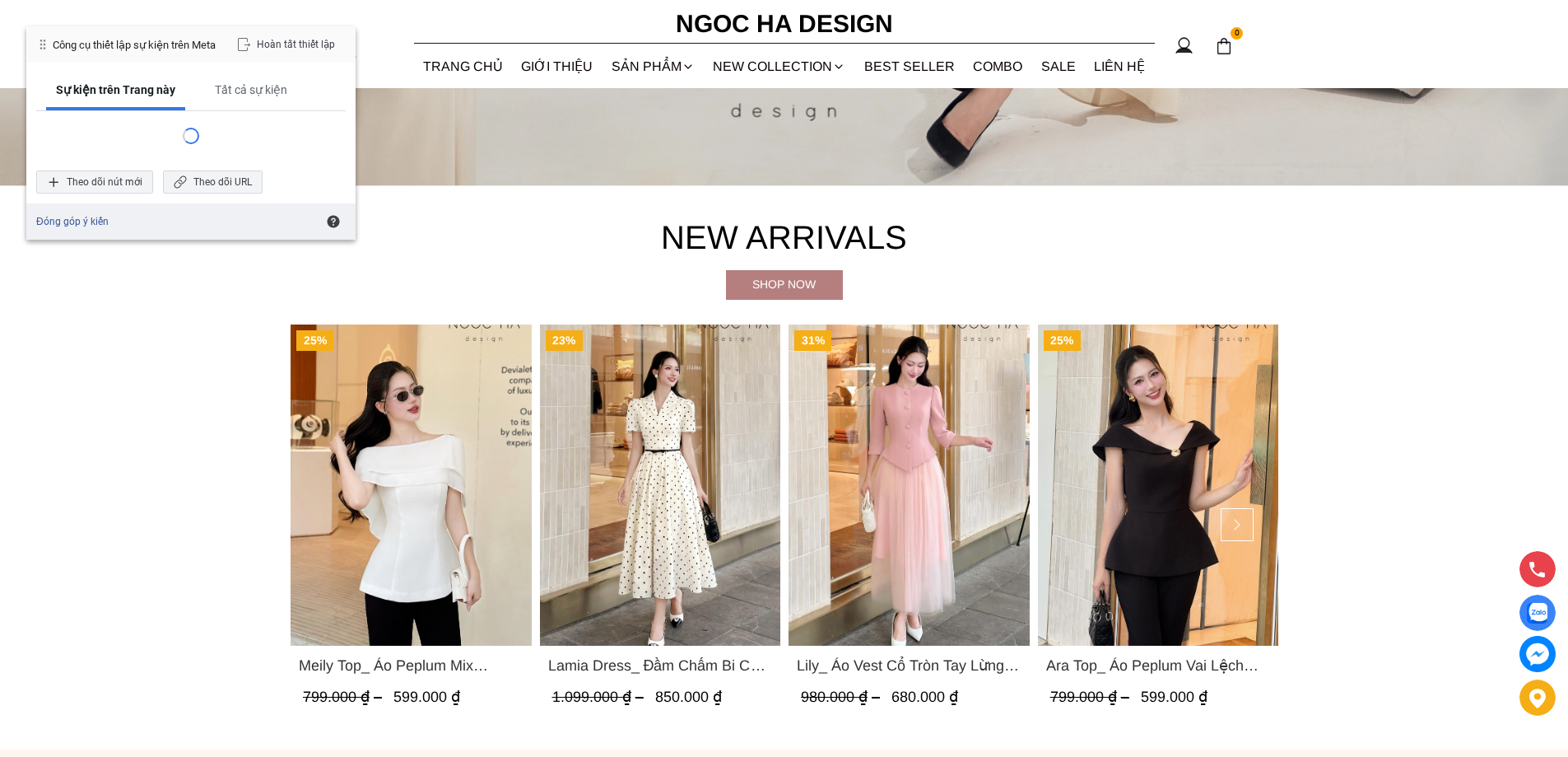
scroll to position [906, 0]
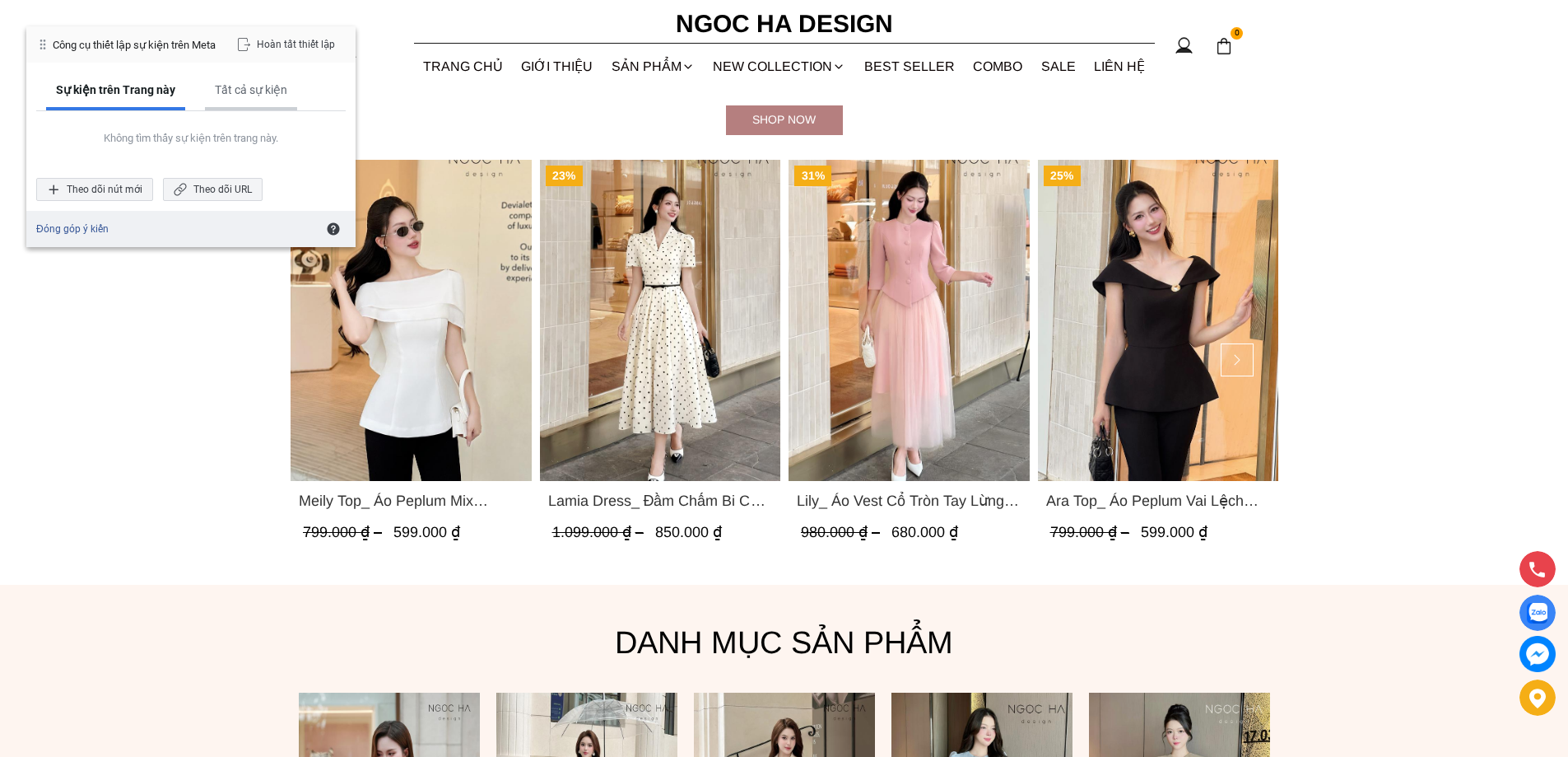
click at [225, 76] on div "Tất cả sự kiện" at bounding box center [250, 91] width 92 height 38
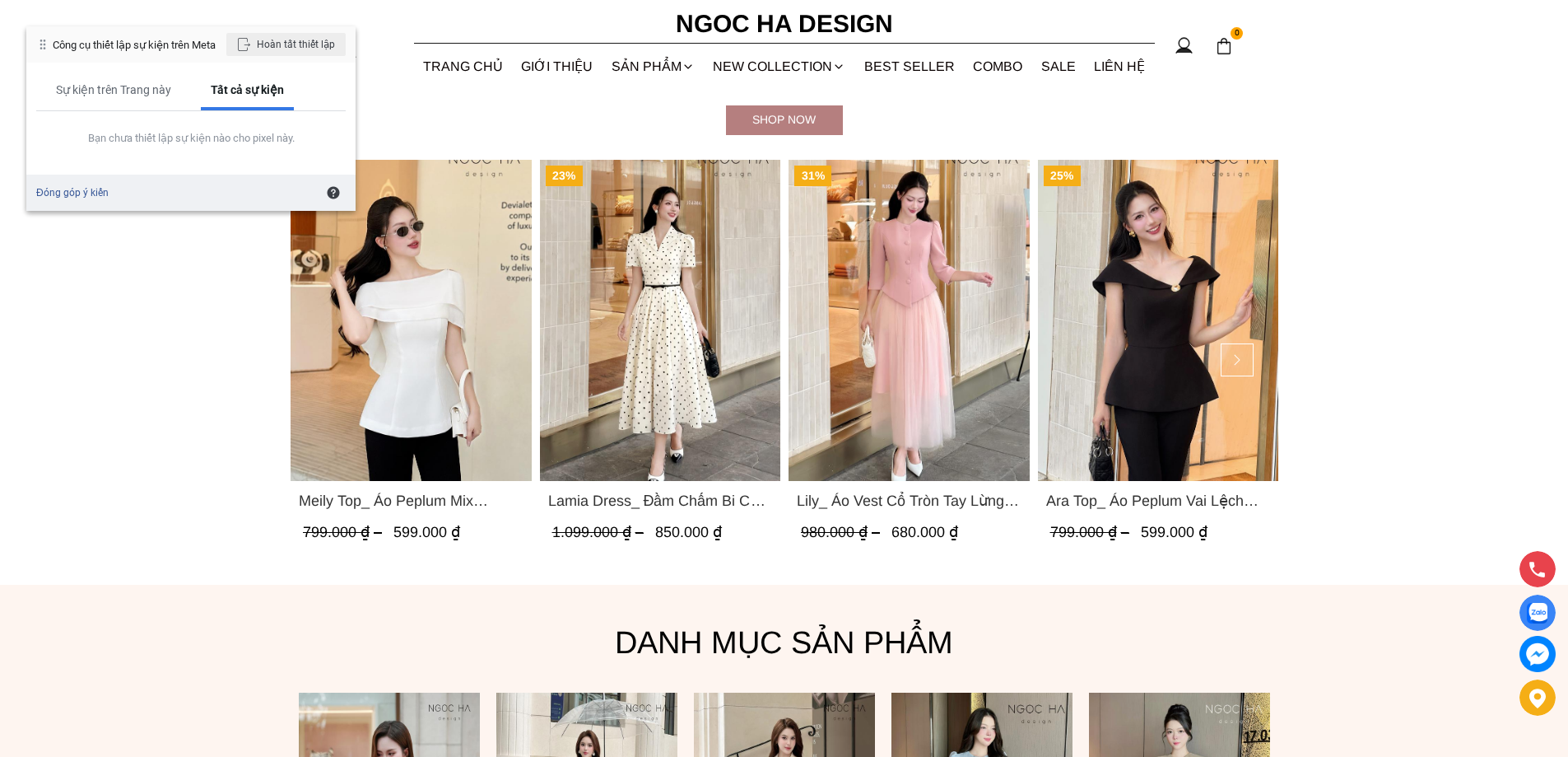
click at [283, 33] on div "Hoàn tất thiết lập" at bounding box center [286, 44] width 119 height 23
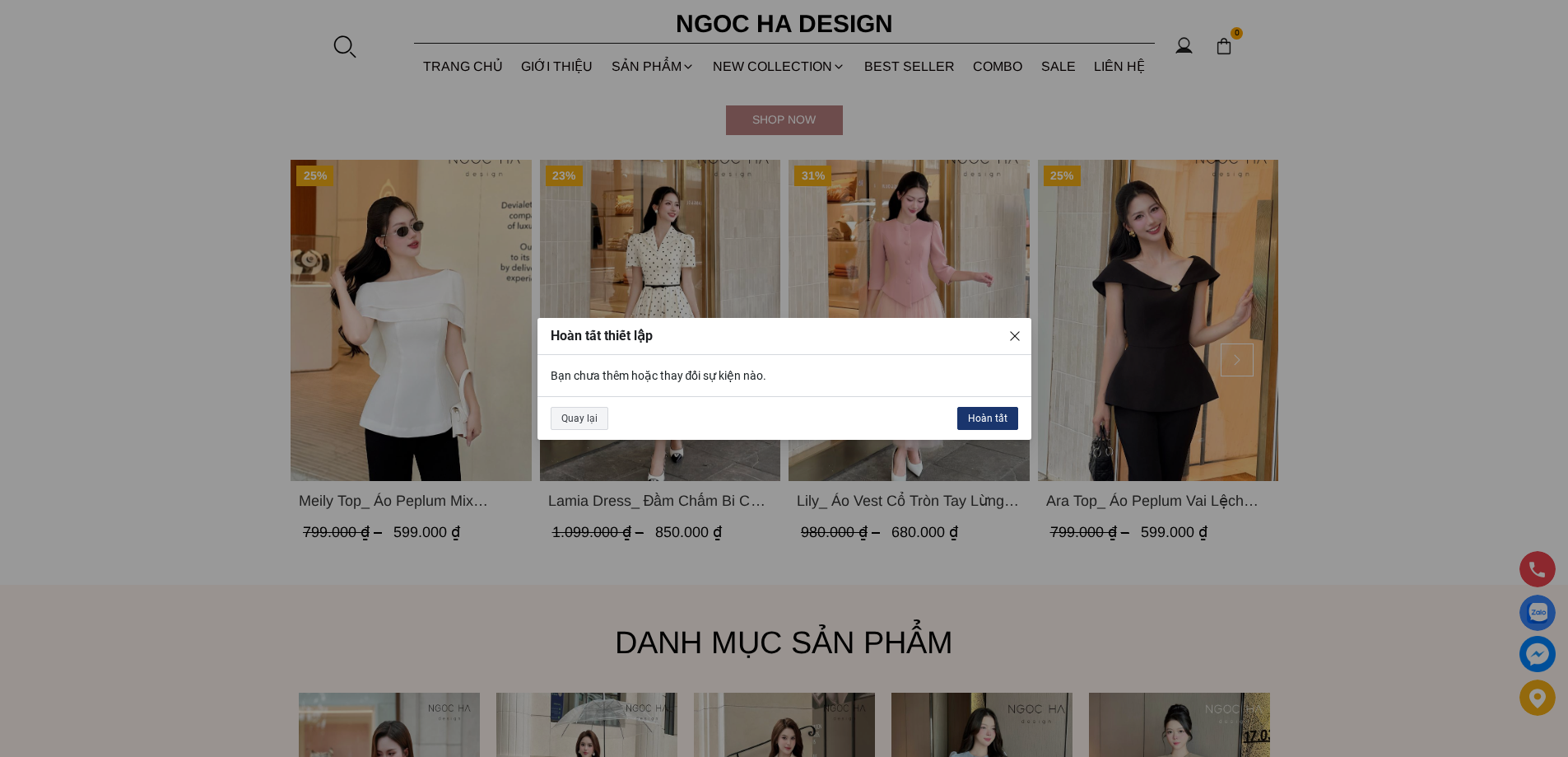
click at [986, 416] on div "Hoàn tất" at bounding box center [987, 418] width 61 height 23
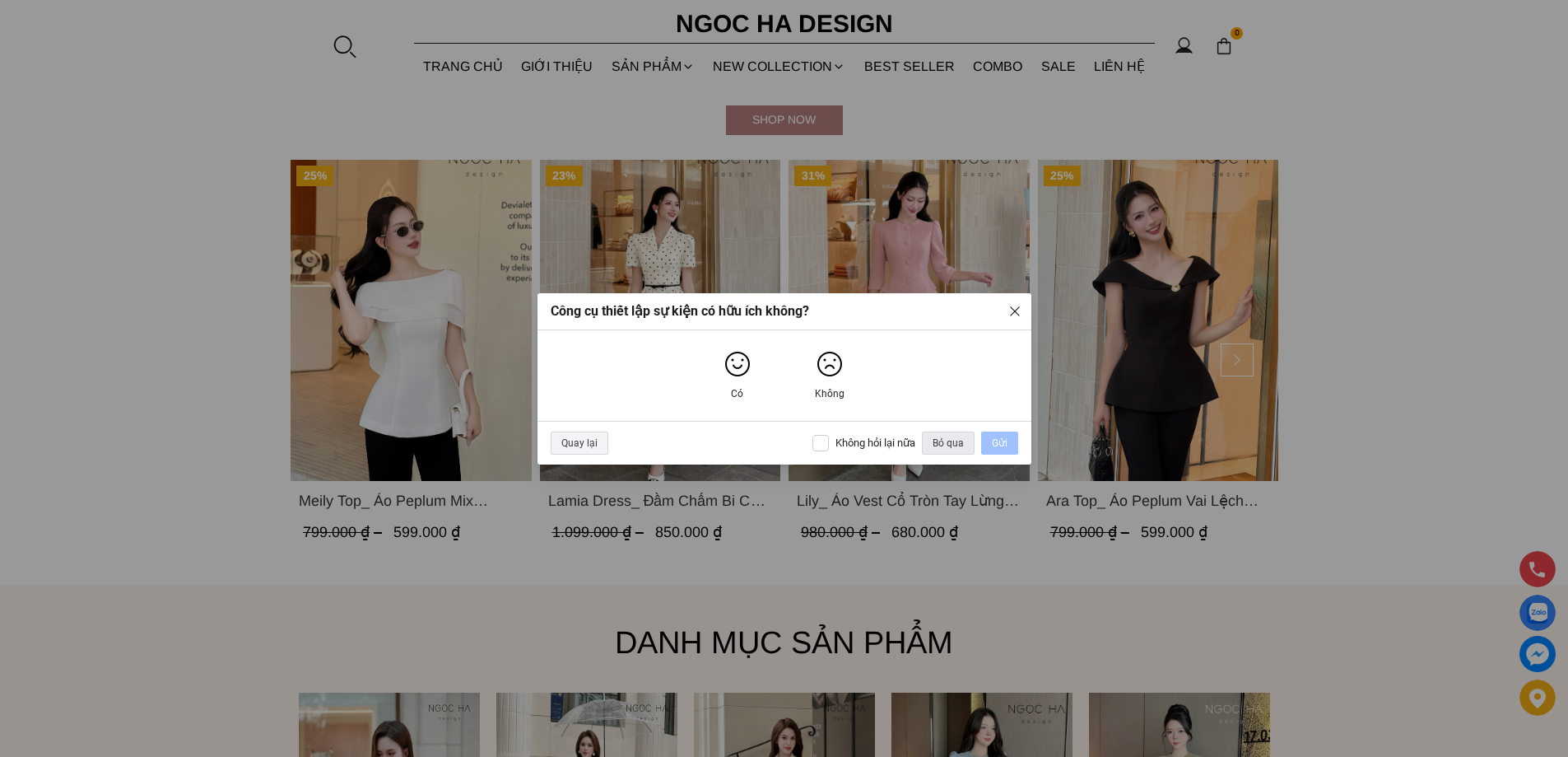
click at [935, 439] on div "Bỏ qua" at bounding box center [948, 442] width 52 height 23
